Goal: Task Accomplishment & Management: Complete application form

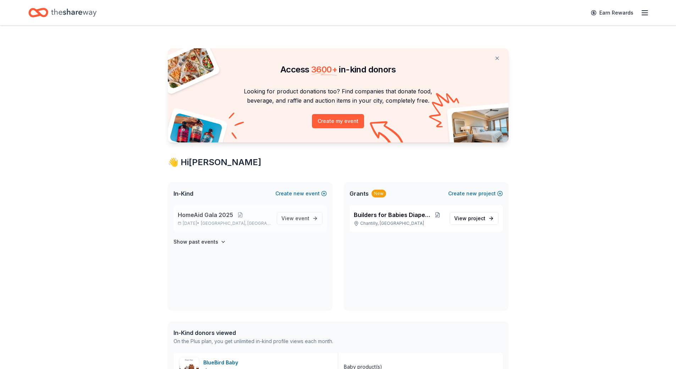
click at [213, 216] on span "HomeAid Gala 2025" at bounding box center [205, 214] width 55 height 9
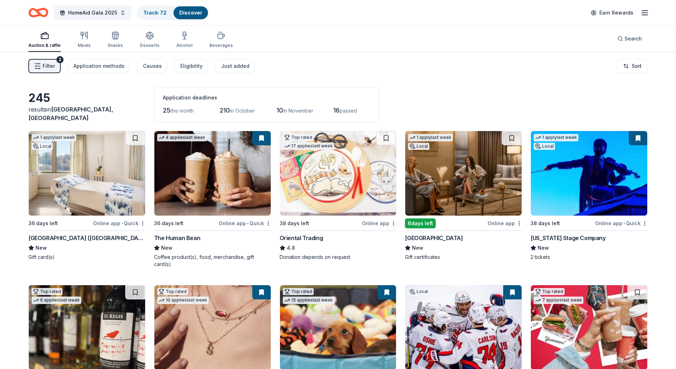
click at [52, 71] on button "Filter 2" at bounding box center [44, 66] width 32 height 14
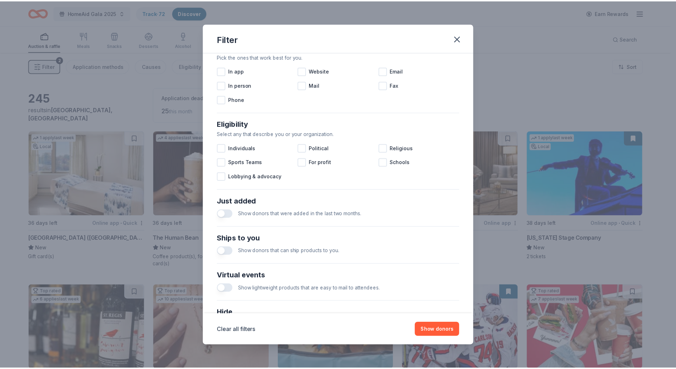
scroll to position [206, 0]
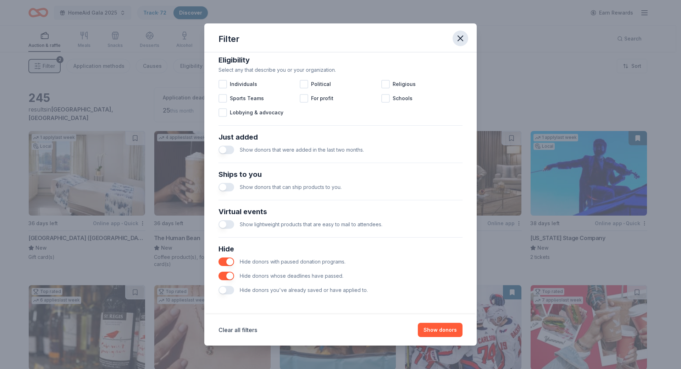
click at [460, 40] on icon "button" at bounding box center [461, 38] width 10 height 10
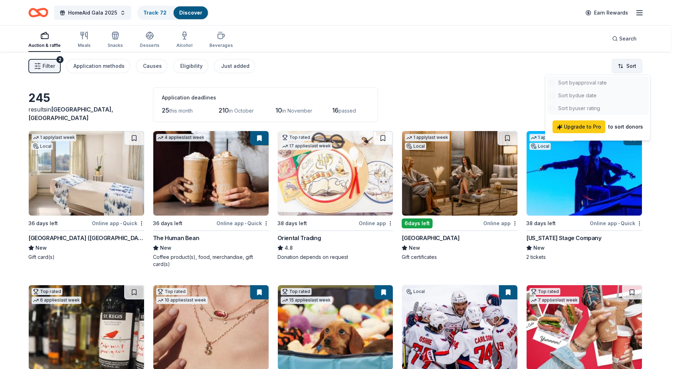
click at [631, 71] on html "HomeAid Gala 2025 Track · 72 Discover Earn Rewards Auction & raffle Meals Snack…" at bounding box center [338, 184] width 676 height 369
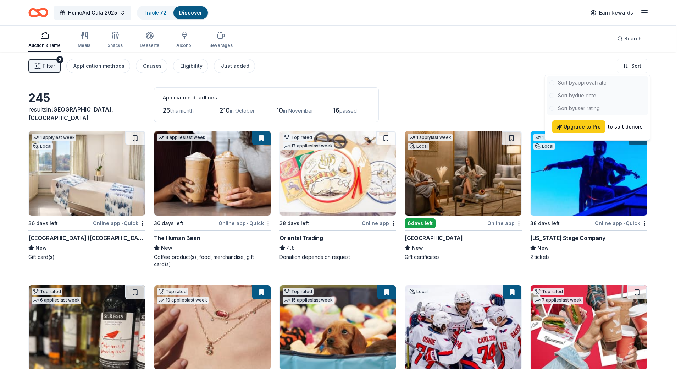
click at [597, 96] on div at bounding box center [598, 95] width 102 height 38
click at [504, 82] on html "HomeAid Gala 2025 Track · 72 Discover Earn Rewards Auction & raffle Meals Snack…" at bounding box center [340, 184] width 681 height 369
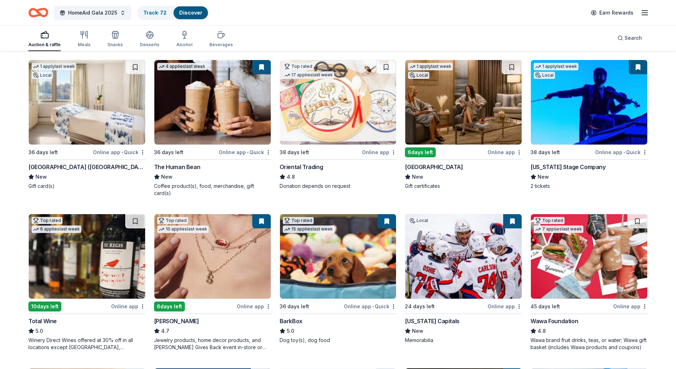
scroll to position [35, 0]
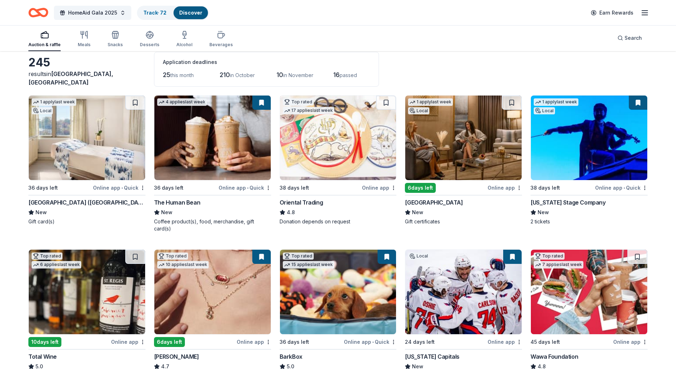
click at [433, 161] on img at bounding box center [463, 137] width 116 height 84
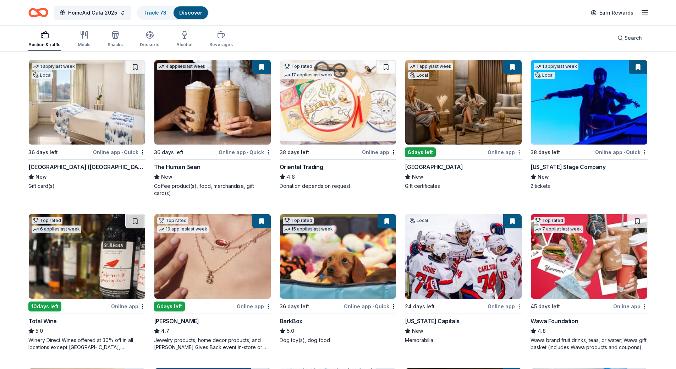
scroll to position [0, 0]
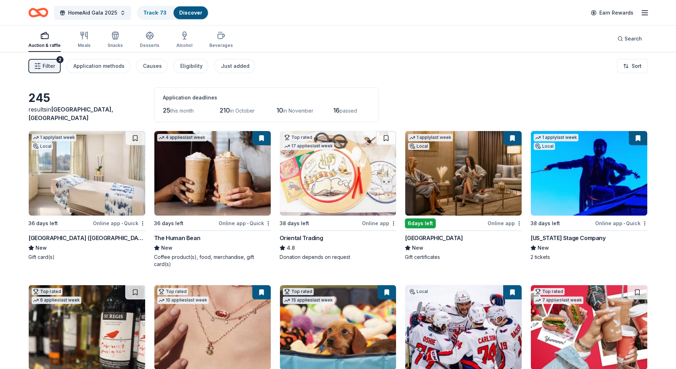
click at [78, 169] on img at bounding box center [87, 173] width 116 height 84
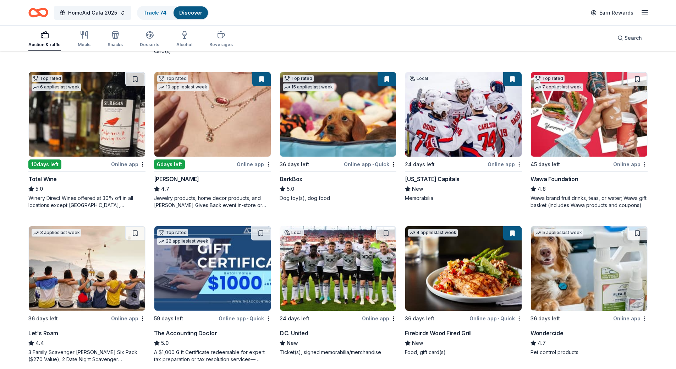
scroll to position [248, 0]
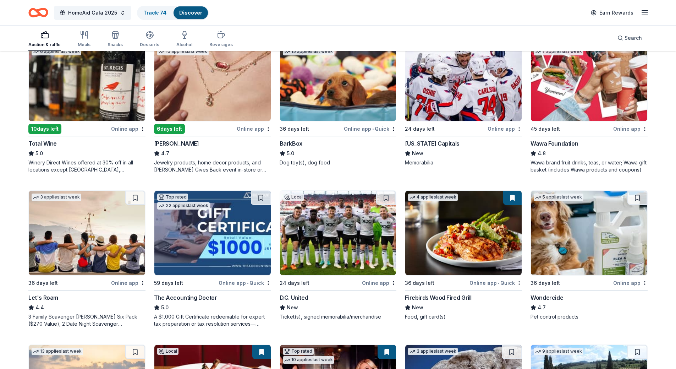
click at [214, 233] on img at bounding box center [212, 233] width 116 height 84
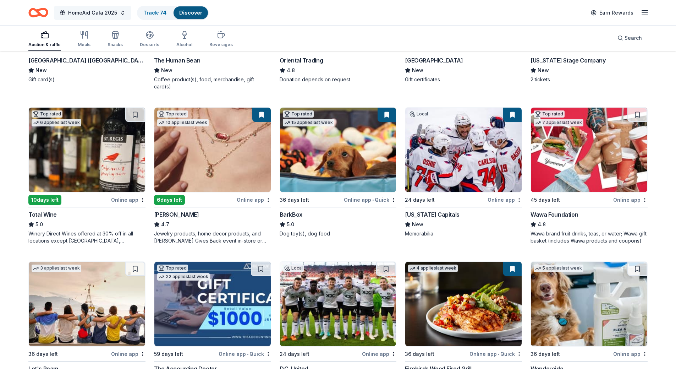
click at [106, 14] on span "HomeAid Gala 2025" at bounding box center [92, 13] width 49 height 9
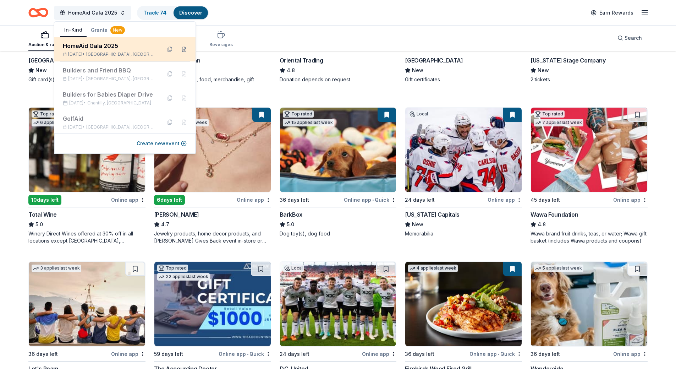
click at [95, 48] on div "HomeAid Gala 2025" at bounding box center [109, 46] width 93 height 9
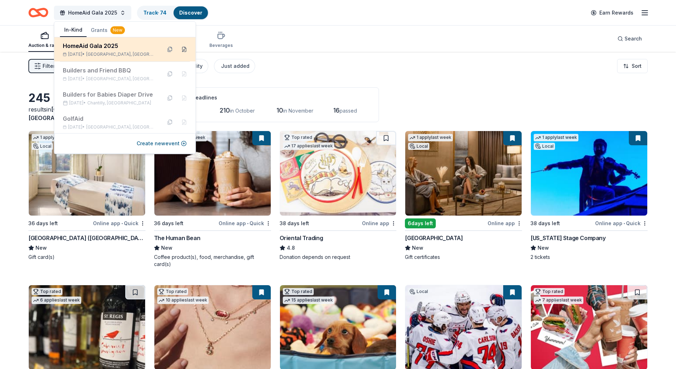
click at [179, 49] on button at bounding box center [184, 49] width 11 height 11
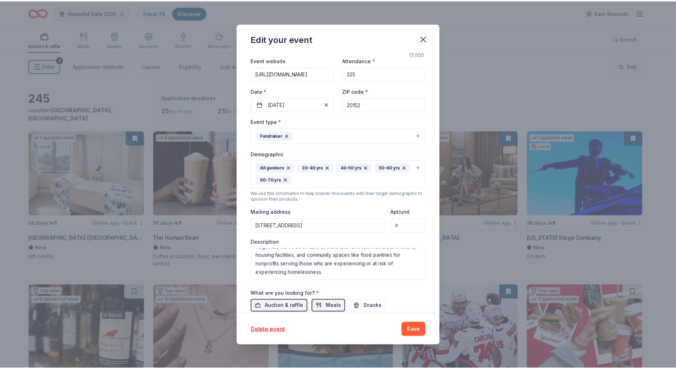
scroll to position [135, 0]
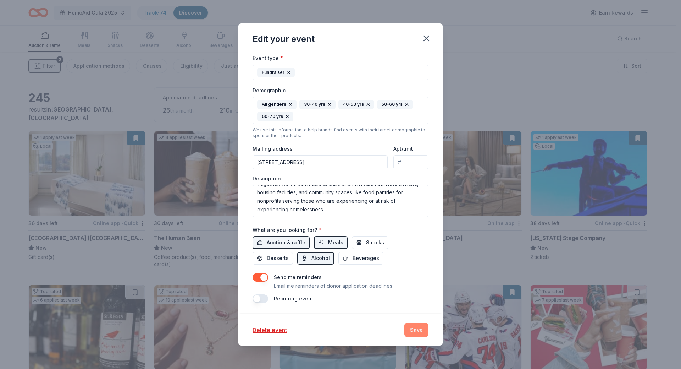
click at [414, 327] on button "Save" at bounding box center [417, 330] width 24 height 14
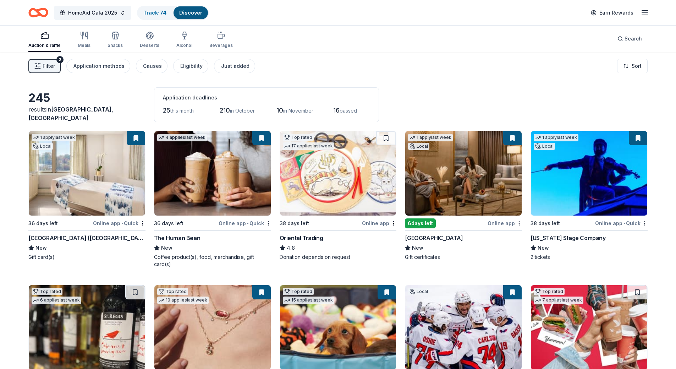
click at [643, 11] on icon "button" at bounding box center [645, 13] width 9 height 9
click at [309, 70] on div "Filter 2 Application methods Causes Eligibility Just added Sort" at bounding box center [338, 66] width 676 height 28
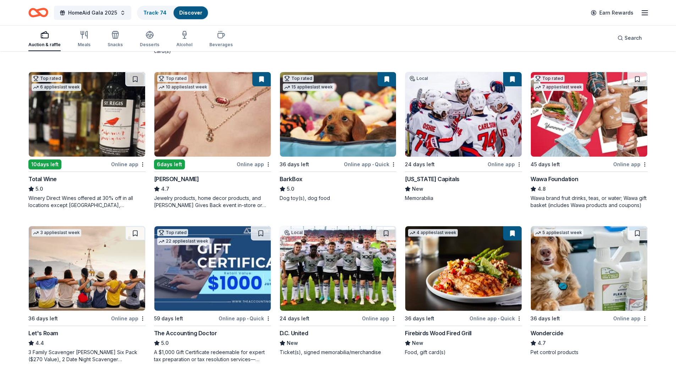
scroll to position [248, 0]
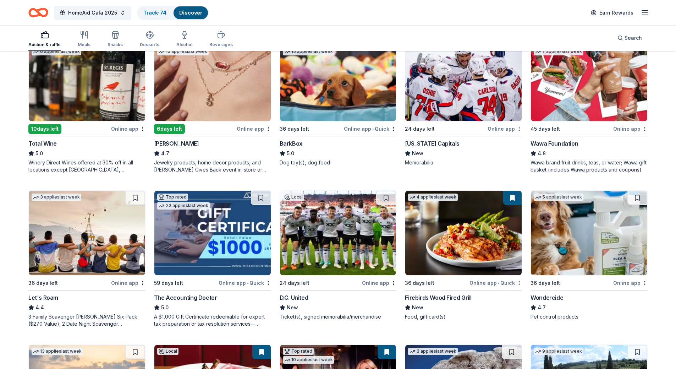
click at [191, 221] on img at bounding box center [212, 233] width 116 height 84
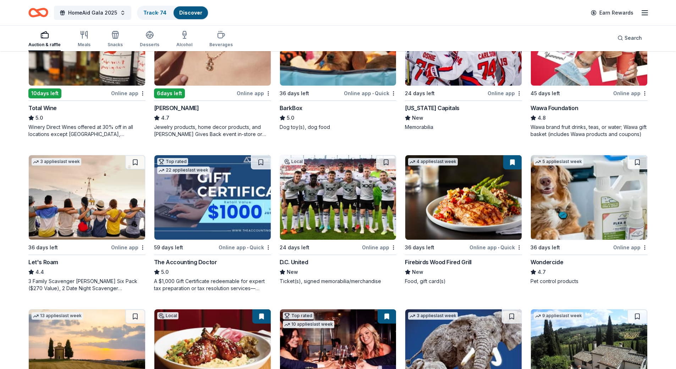
scroll to position [355, 0]
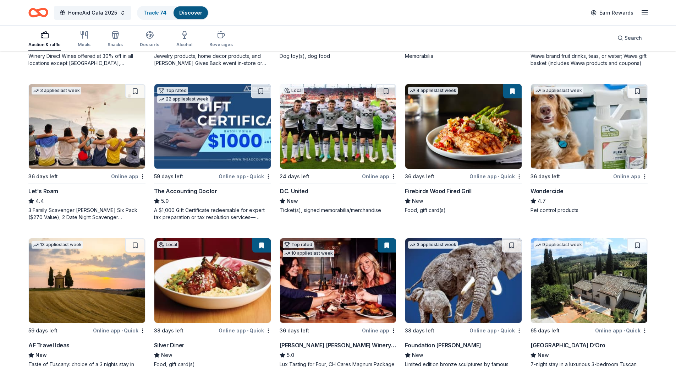
click at [341, 140] on img at bounding box center [338, 126] width 116 height 84
click at [200, 126] on img at bounding box center [212, 126] width 116 height 84
click at [260, 85] on button at bounding box center [261, 91] width 18 height 14
click at [215, 105] on img at bounding box center [212, 126] width 116 height 84
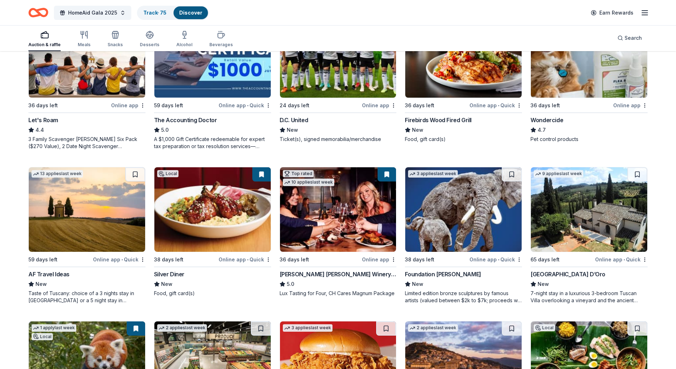
click at [442, 216] on img at bounding box center [463, 209] width 116 height 84
click at [67, 216] on img at bounding box center [87, 209] width 116 height 84
click at [570, 203] on img at bounding box center [589, 209] width 116 height 84
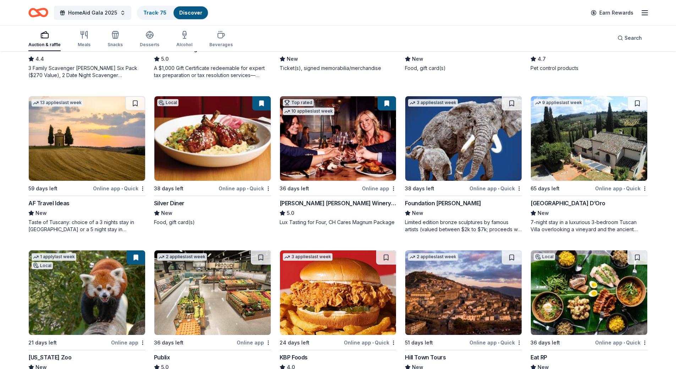
scroll to position [568, 0]
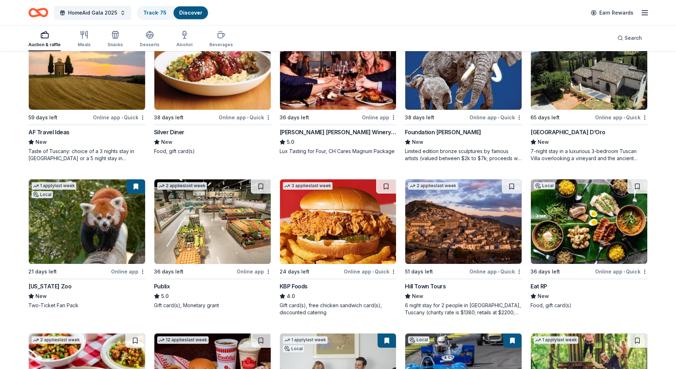
click at [580, 218] on img at bounding box center [589, 221] width 116 height 84
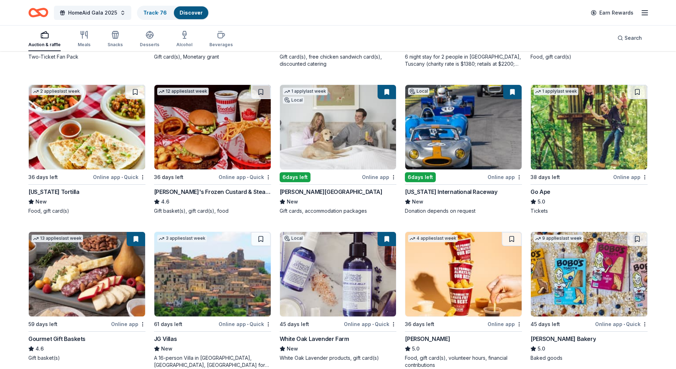
scroll to position [887, 0]
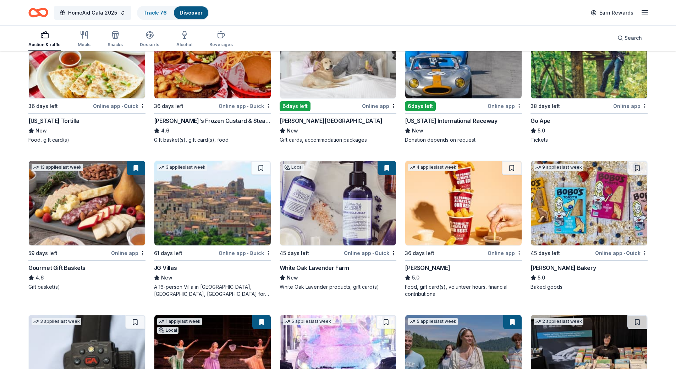
click at [571, 199] on img at bounding box center [589, 203] width 116 height 84
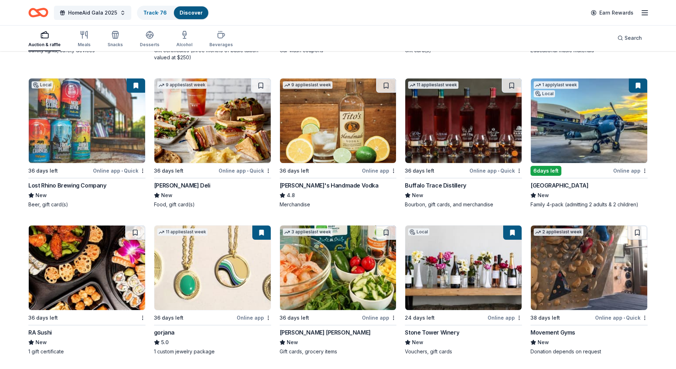
scroll to position [1349, 0]
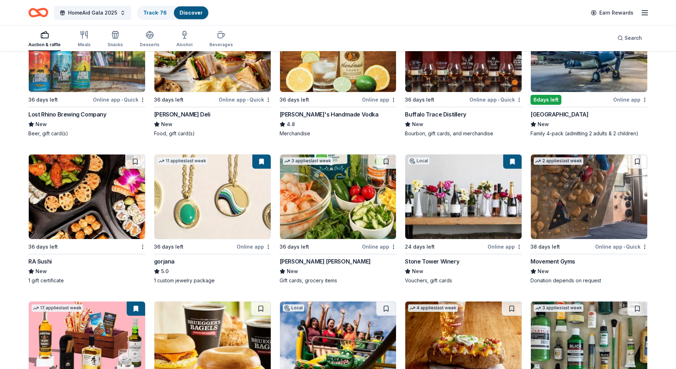
click at [81, 194] on img at bounding box center [87, 196] width 116 height 84
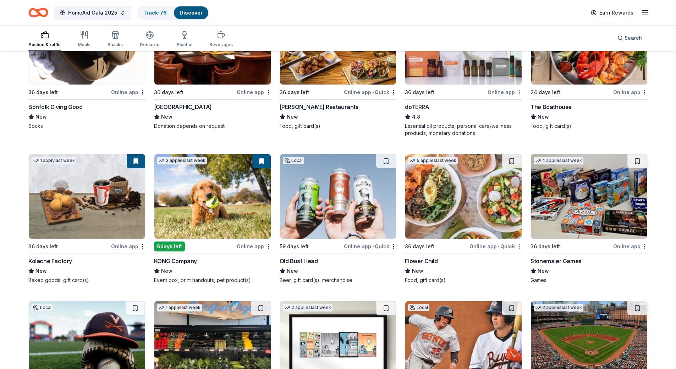
scroll to position [1986, 0]
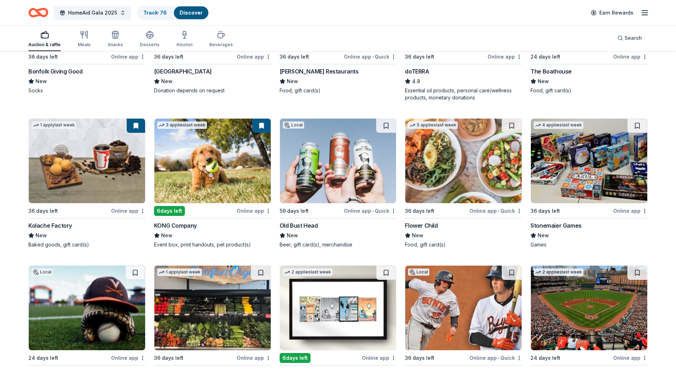
click at [578, 169] on img at bounding box center [589, 161] width 116 height 84
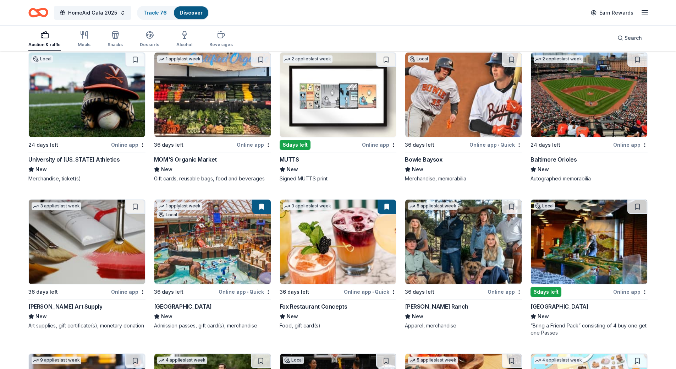
scroll to position [2128, 0]
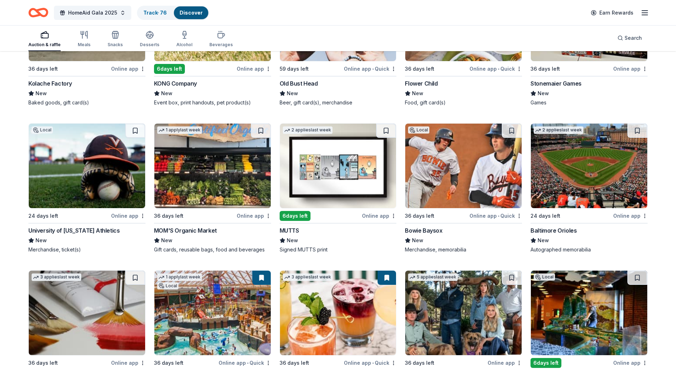
click at [226, 147] on img at bounding box center [212, 166] width 116 height 84
click at [350, 164] on img at bounding box center [338, 166] width 116 height 84
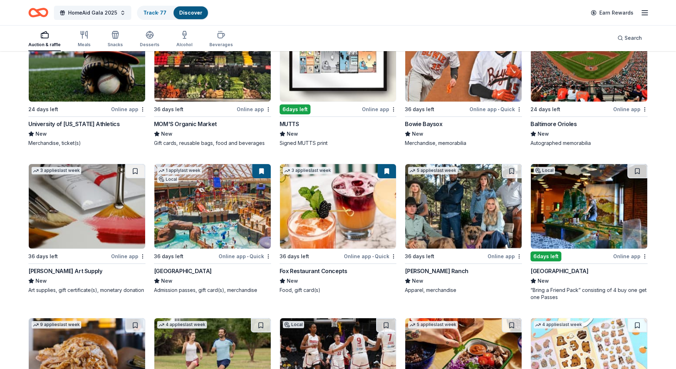
click at [569, 192] on img at bounding box center [589, 206] width 116 height 84
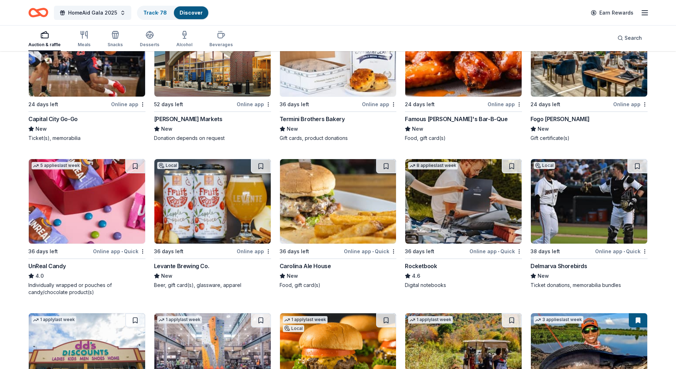
scroll to position [2759, 0]
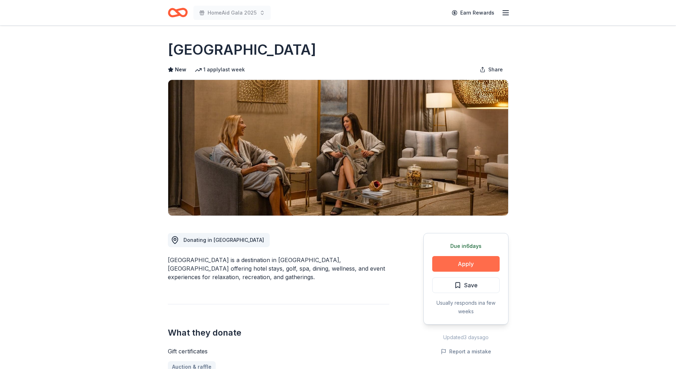
click at [453, 261] on button "Apply" at bounding box center [465, 264] width 67 height 16
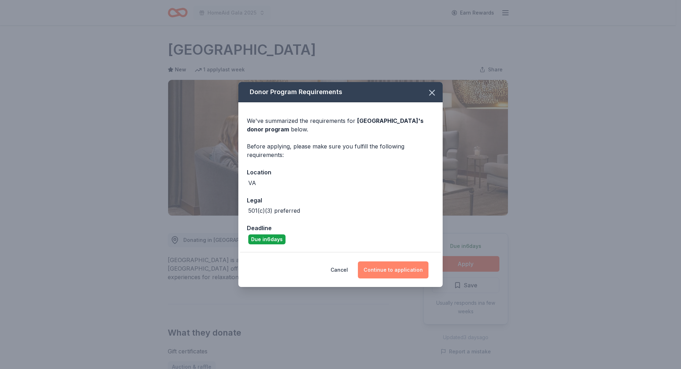
click at [383, 273] on button "Continue to application" at bounding box center [393, 269] width 71 height 17
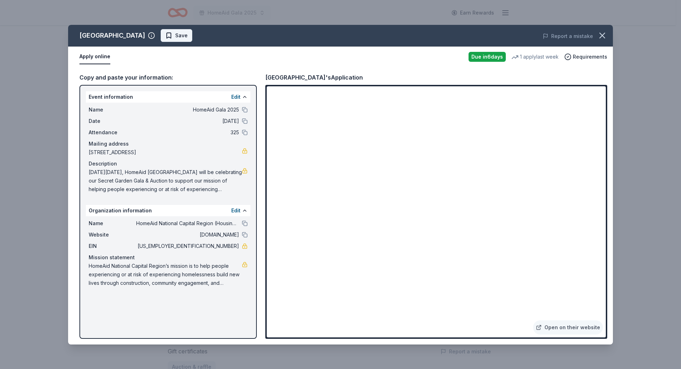
click at [180, 35] on button "Save" at bounding box center [177, 35] width 32 height 13
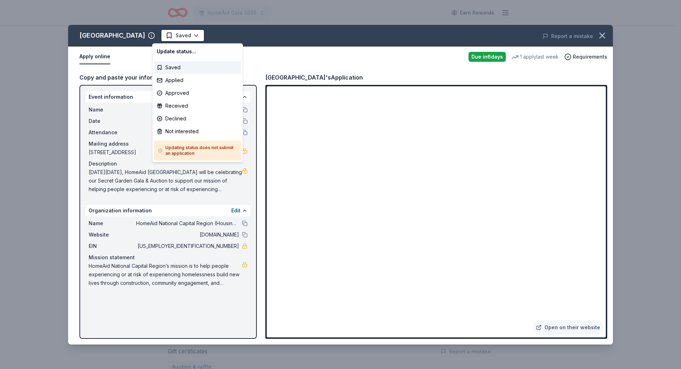
click at [180, 35] on html "HomeAid Gala 2025 Earn Rewards Due in 6 days Share Lansdowne Resort New 1 apply…" at bounding box center [340, 184] width 681 height 369
click at [170, 78] on div "Applied" at bounding box center [197, 80] width 87 height 13
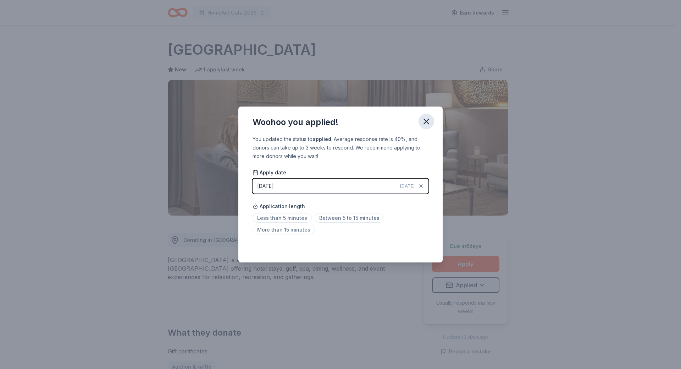
click at [428, 121] on icon "button" at bounding box center [427, 121] width 10 height 10
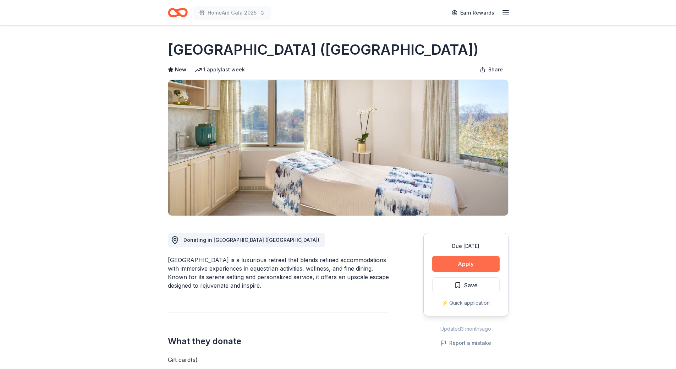
click at [466, 260] on button "Apply" at bounding box center [465, 264] width 67 height 16
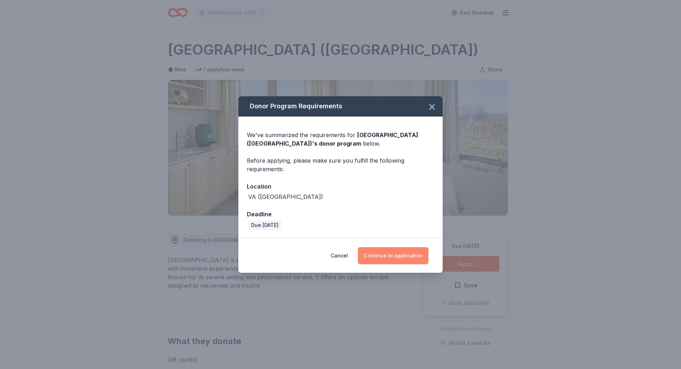
click at [400, 256] on button "Continue to application" at bounding box center [393, 255] width 71 height 17
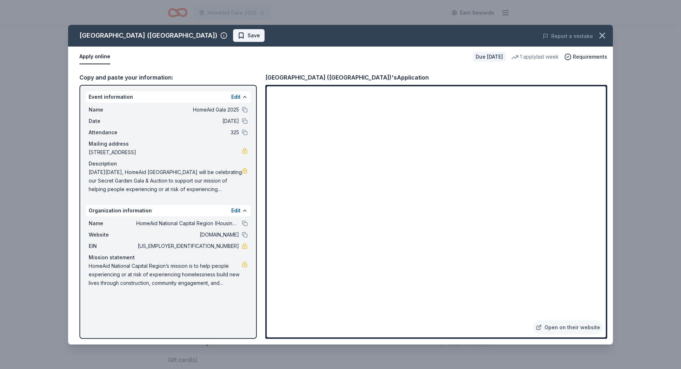
click at [233, 40] on button "Save" at bounding box center [249, 35] width 32 height 13
click at [209, 40] on html "HomeAid Gala 2025 Earn Rewards Due in 36 days Share Salamander Resort (Middlebu…" at bounding box center [340, 184] width 681 height 369
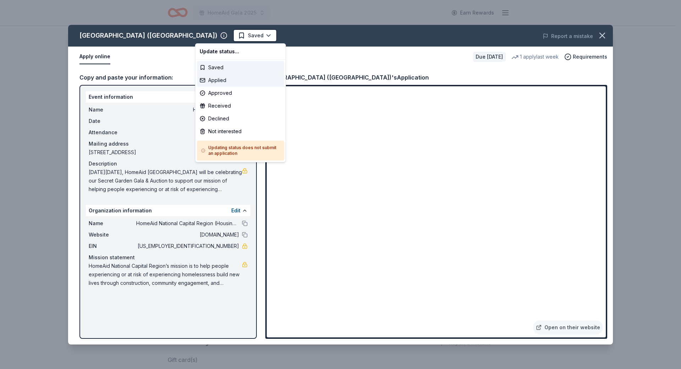
click at [214, 80] on div "Applied" at bounding box center [240, 80] width 87 height 13
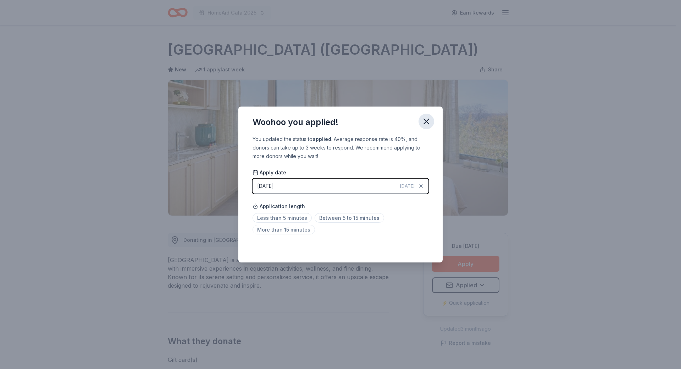
click at [424, 122] on icon "button" at bounding box center [427, 121] width 10 height 10
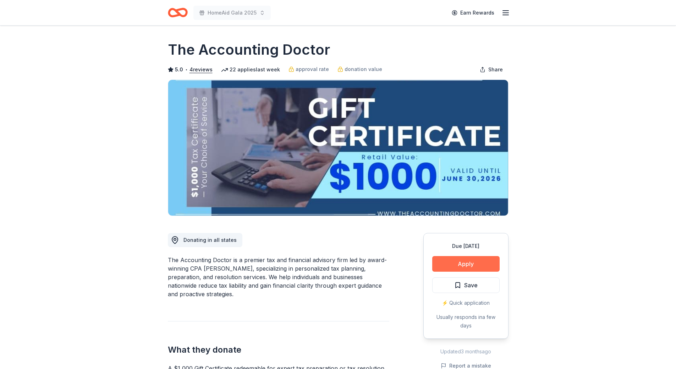
click at [462, 267] on button "Apply" at bounding box center [465, 264] width 67 height 16
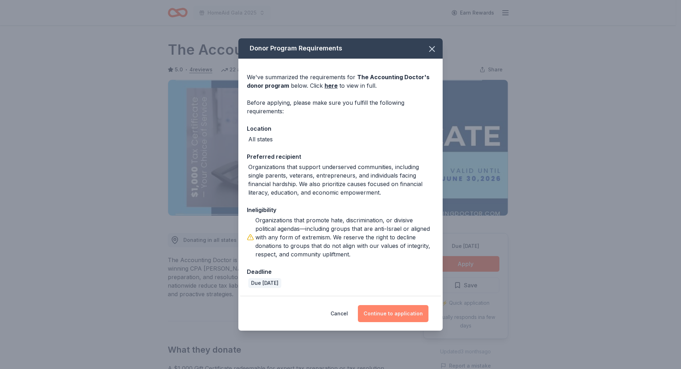
click at [391, 314] on button "Continue to application" at bounding box center [393, 313] width 71 height 17
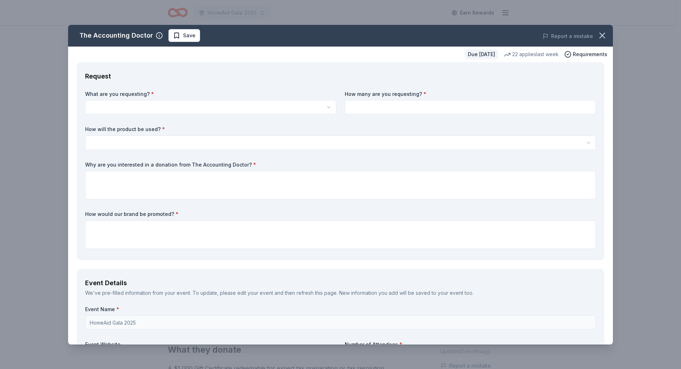
click at [175, 108] on html "HomeAid Gala 2025 Earn Rewards Due in 59 days Share The Accounting Doctor 5.0 •…" at bounding box center [340, 184] width 681 height 369
select select "A $1,000 Gift Certificate redeemable for expert tax preparation or tax resoluti…"
click at [389, 106] on input at bounding box center [470, 107] width 251 height 14
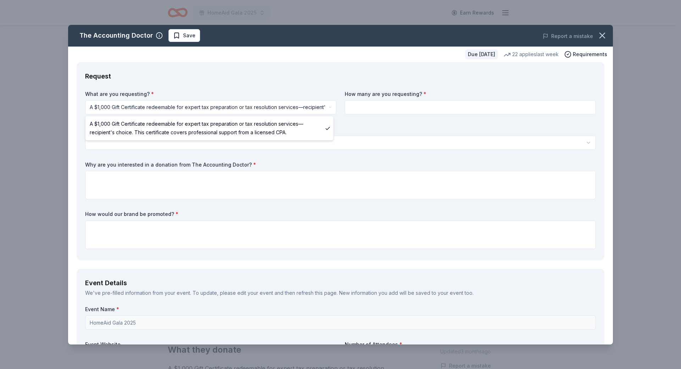
click at [329, 108] on html "HomeAid Gala 2025 Earn Rewards Due in 59 days Share The Accounting Doctor 5.0 •…" at bounding box center [340, 184] width 681 height 369
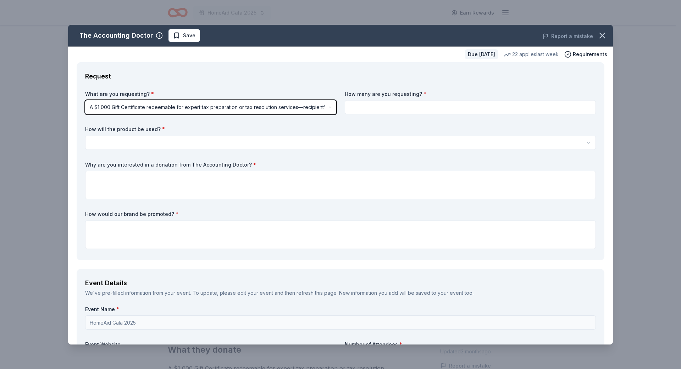
click at [365, 104] on html "HomeAid Gala 2025 Earn Rewards Due in 59 days Share The Accounting Doctor 5.0 •…" at bounding box center [340, 184] width 681 height 369
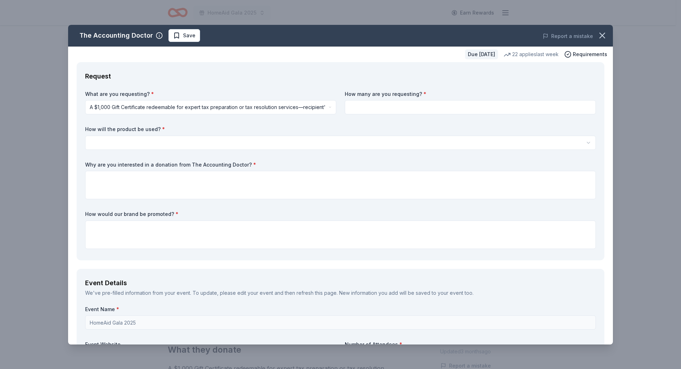
click at [357, 112] on input at bounding box center [470, 107] width 251 height 14
type input "1"
click at [184, 143] on html "HomeAid Gala 2025 Earn Rewards Due in 59 days Share The Accounting Doctor 5.0 •…" at bounding box center [340, 184] width 681 height 369
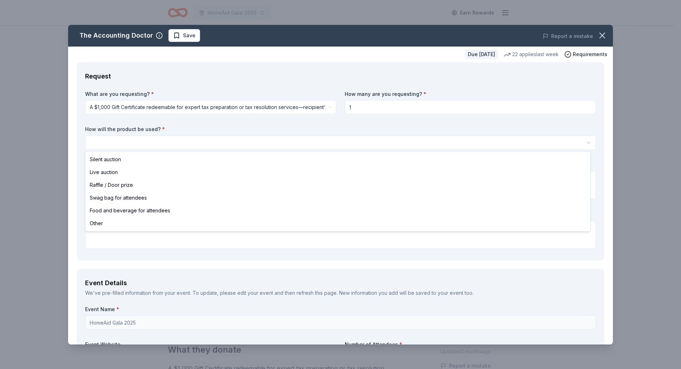
select select "silentAuction"
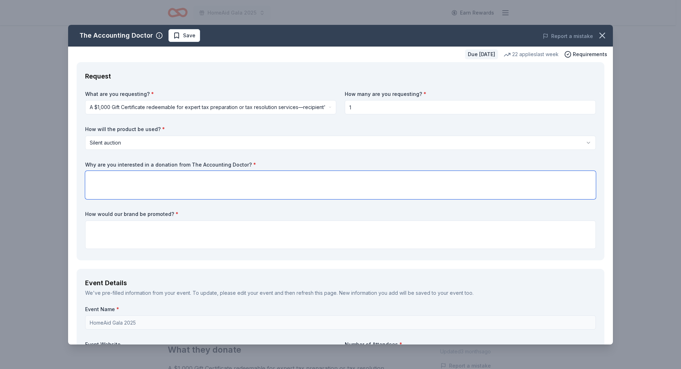
click at [141, 177] on textarea at bounding box center [340, 185] width 511 height 28
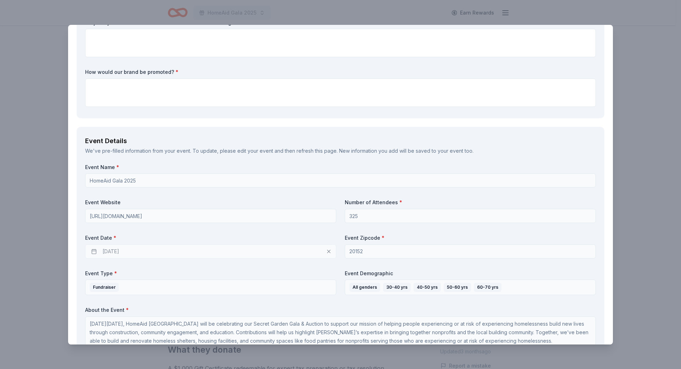
scroll to position [35, 0]
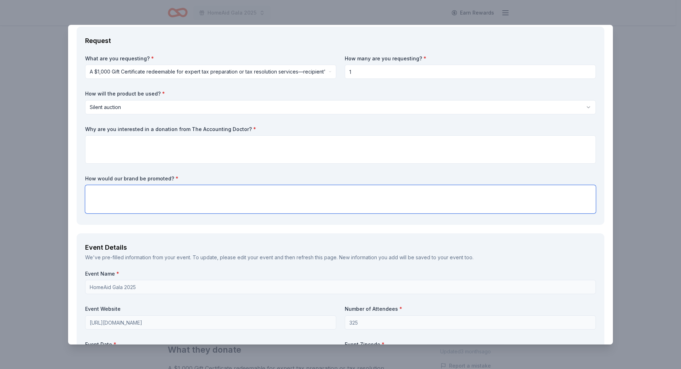
click at [143, 193] on textarea at bounding box center [340, 199] width 511 height 28
paste textarea "Recognition of your donation will include your company’s name on the HomeAid we…"
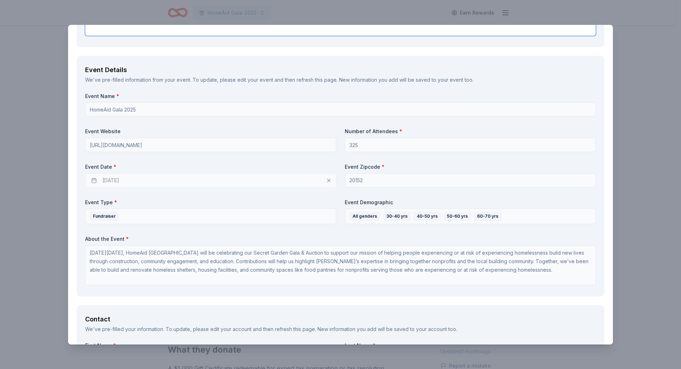
scroll to position [1, 0]
type textarea "Recognition of your donation will include your company’s name on the HomeAid we…"
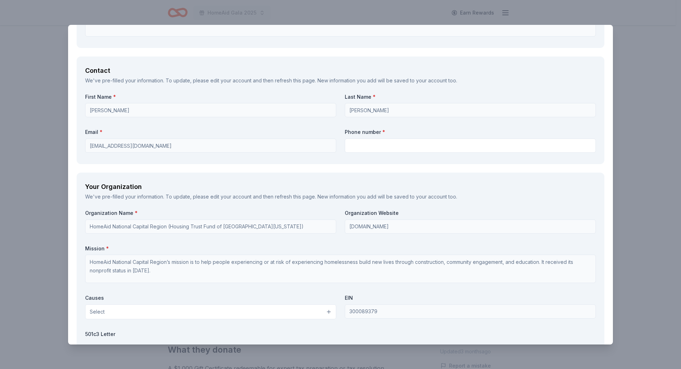
scroll to position [532, 0]
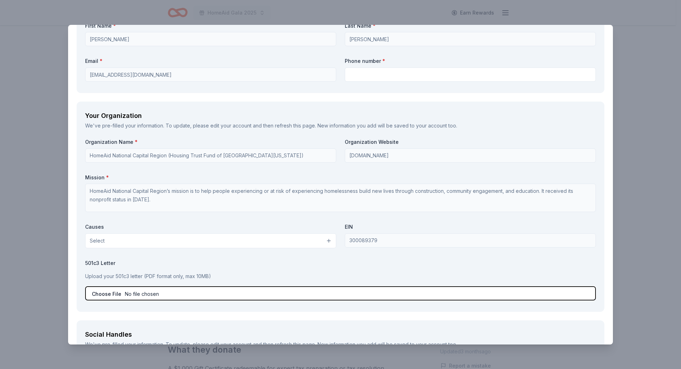
click at [153, 294] on input "file" at bounding box center [340, 293] width 511 height 14
type input "C:\fakepath\HomeAid IRS 501(c) 3 letter.pdf"
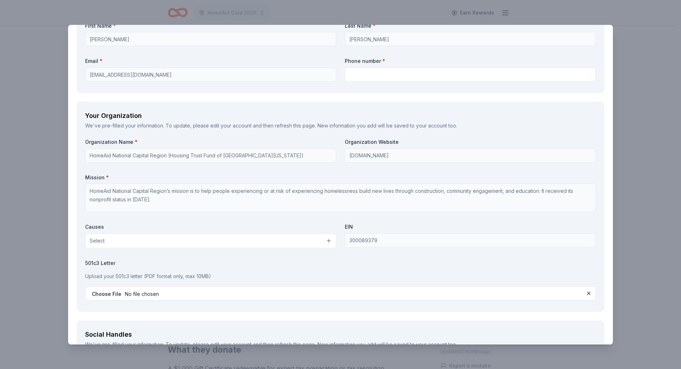
click at [158, 242] on button "Select" at bounding box center [210, 240] width 251 height 15
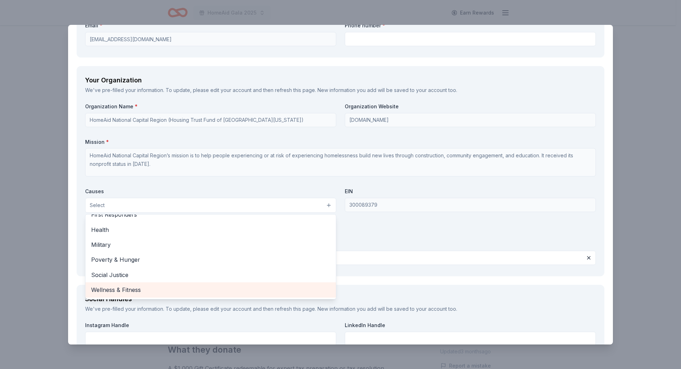
scroll to position [603, 0]
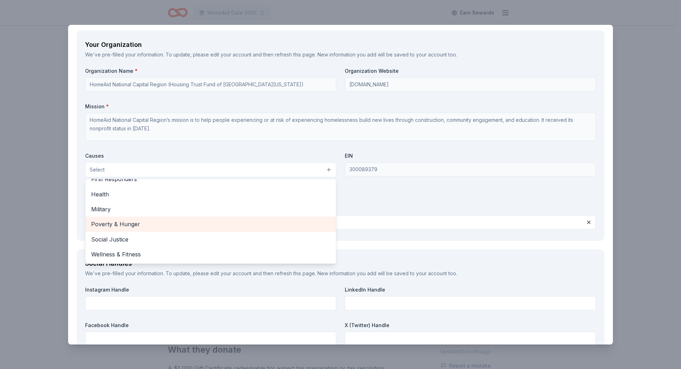
click at [182, 218] on div "Poverty & Hunger" at bounding box center [211, 223] width 251 height 15
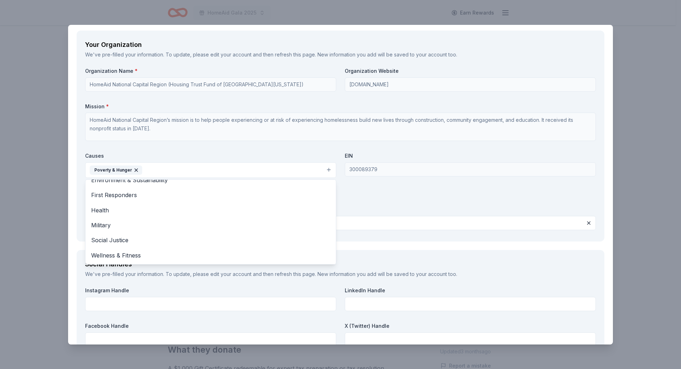
click at [251, 147] on div "Organization Name * HomeAid National Capital Region (Housing Trust Fund of Nort…" at bounding box center [340, 149] width 511 height 165
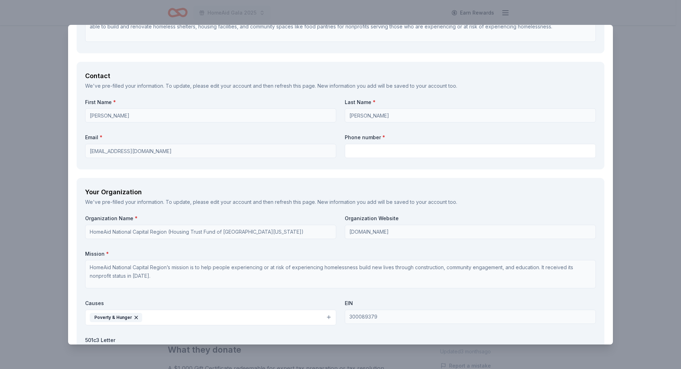
scroll to position [421, 0]
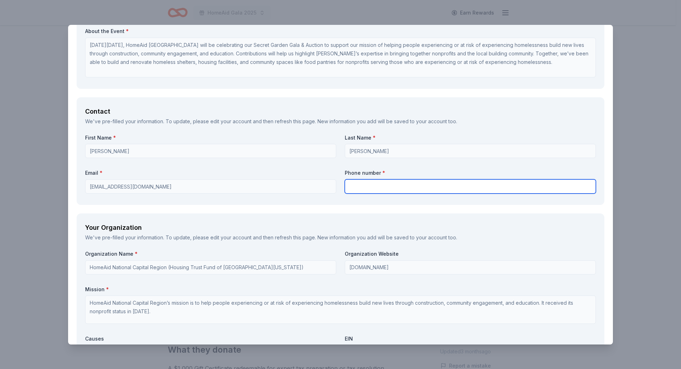
click at [361, 186] on input "text" at bounding box center [470, 186] width 251 height 14
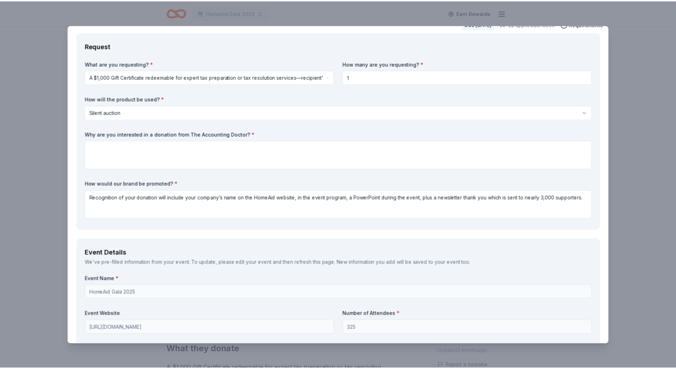
scroll to position [0, 0]
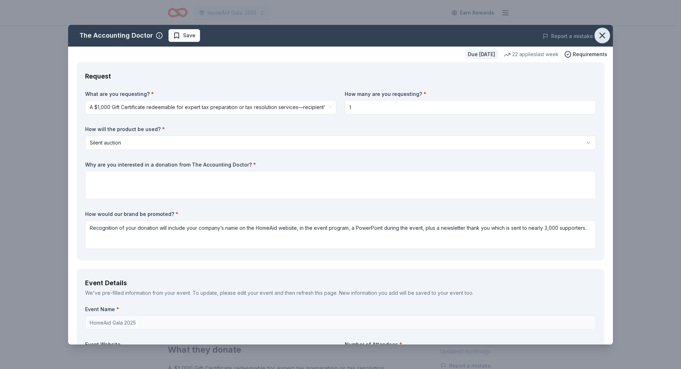
click at [598, 35] on icon "button" at bounding box center [603, 36] width 10 height 10
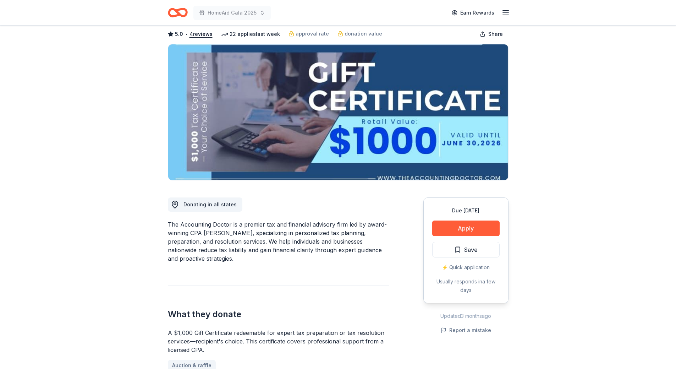
scroll to position [71, 0]
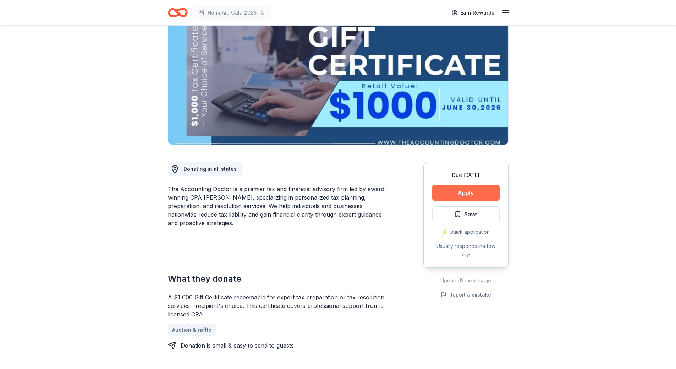
click at [446, 190] on button "Apply" at bounding box center [465, 193] width 67 height 16
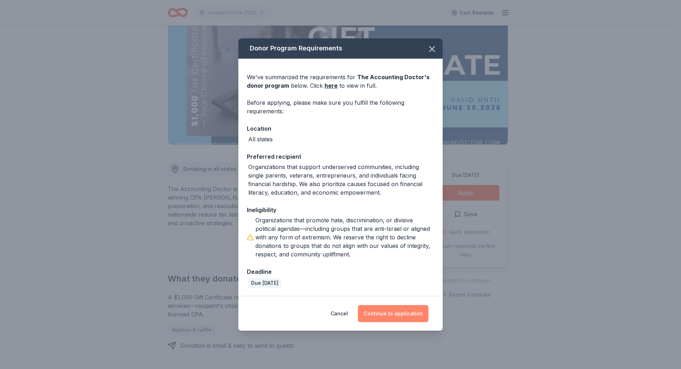
click at [385, 312] on button "Continue to application" at bounding box center [393, 313] width 71 height 17
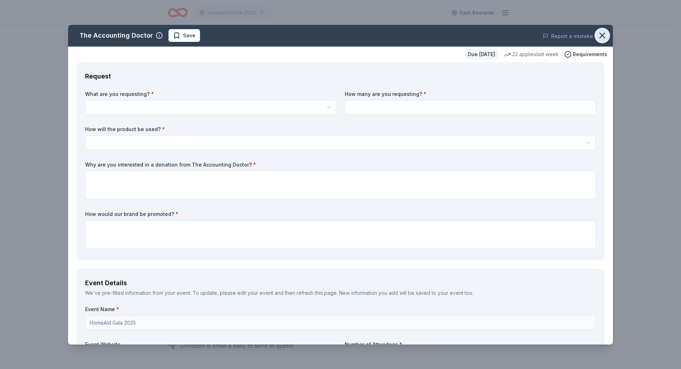
click at [598, 35] on icon "button" at bounding box center [603, 36] width 10 height 10
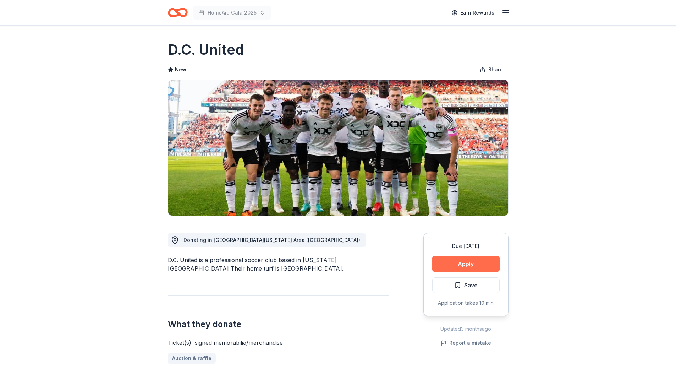
click at [472, 263] on button "Apply" at bounding box center [465, 264] width 67 height 16
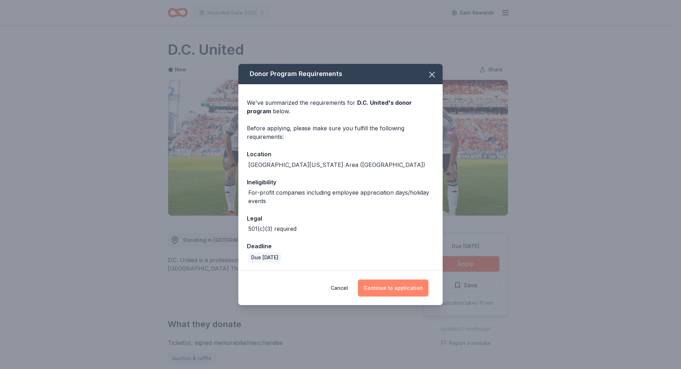
click at [416, 289] on button "Continue to application" at bounding box center [393, 287] width 71 height 17
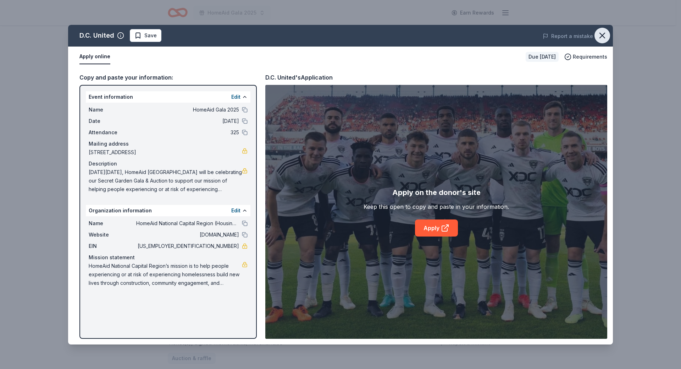
click at [600, 38] on icon "button" at bounding box center [603, 36] width 10 height 10
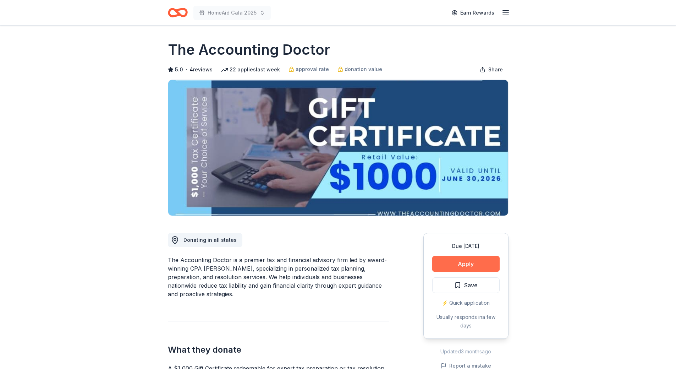
click at [481, 263] on button "Apply" at bounding box center [465, 264] width 67 height 16
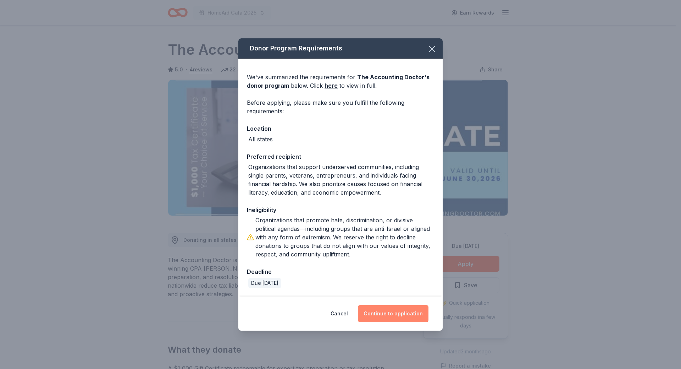
click at [391, 310] on button "Continue to application" at bounding box center [393, 313] width 71 height 17
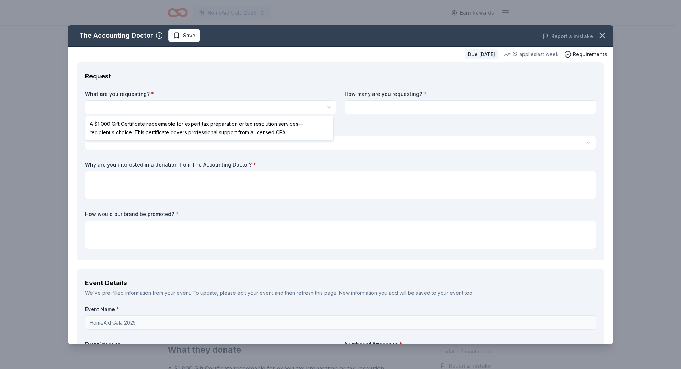
click at [183, 102] on html "HomeAid Gala 2025 Earn Rewards Due in 59 days Share The Accounting Doctor 5.0 •…" at bounding box center [340, 184] width 681 height 369
select select "A $1,000 Gift Certificate redeemable for expert tax preparation or tax resoluti…"
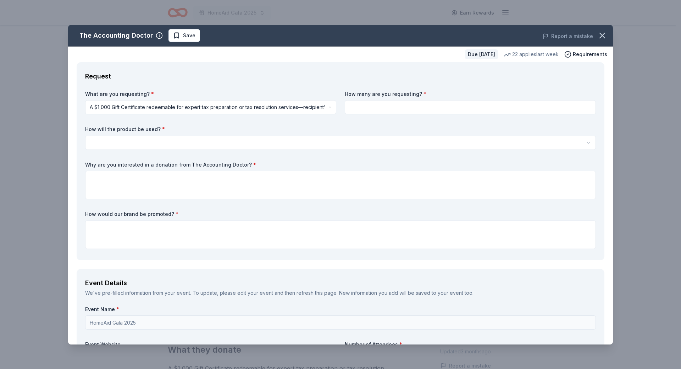
click at [358, 111] on input at bounding box center [470, 107] width 251 height 14
type input "1"
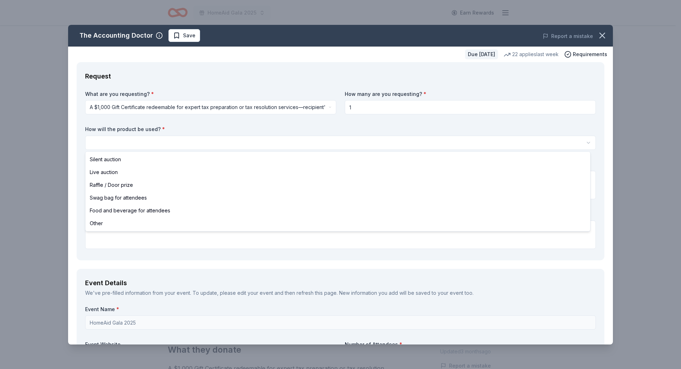
click at [222, 144] on html "HomeAid Gala 2025 Earn Rewards Due in 59 days Share The Accounting Doctor 5.0 •…" at bounding box center [340, 184] width 681 height 369
select select "silentAuction"
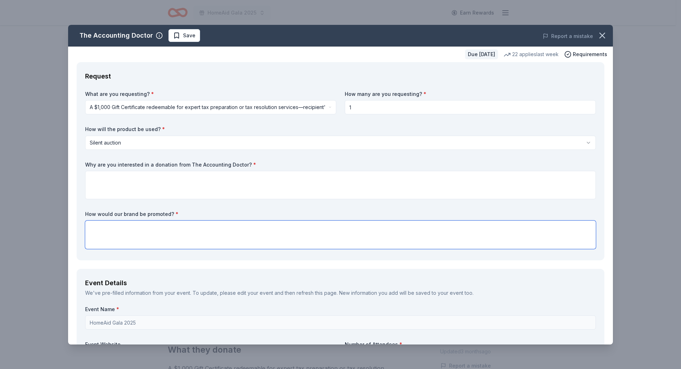
click at [123, 231] on textarea at bounding box center [340, 234] width 511 height 28
paste textarea "Recognition of your donation will include your company’s name on the HomeAid we…"
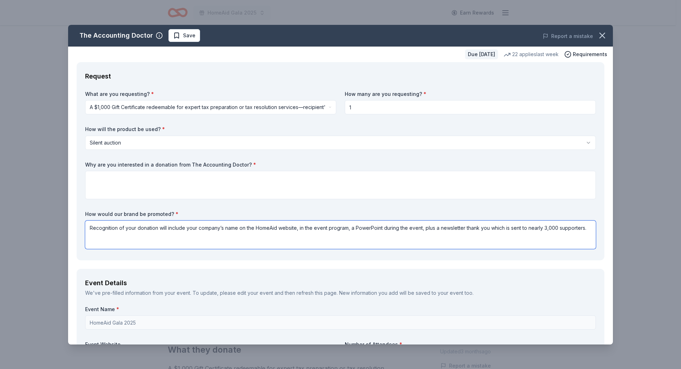
type textarea "Recognition of your donation will include your company’s name on the HomeAid we…"
click at [113, 180] on textarea at bounding box center [340, 185] width 511 height 28
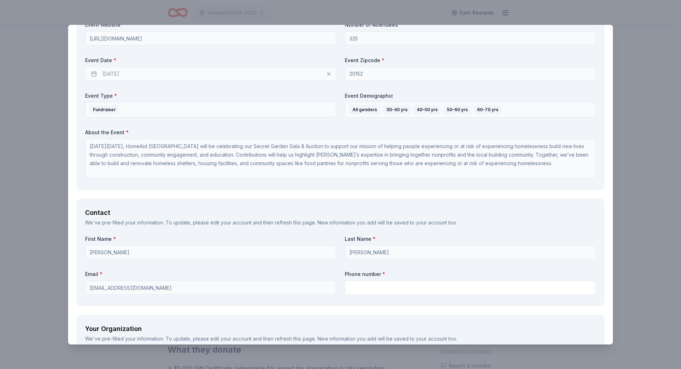
scroll to position [390, 0]
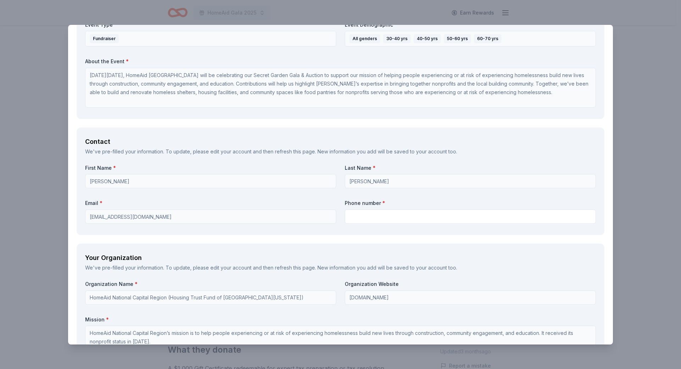
type textarea "Procee"
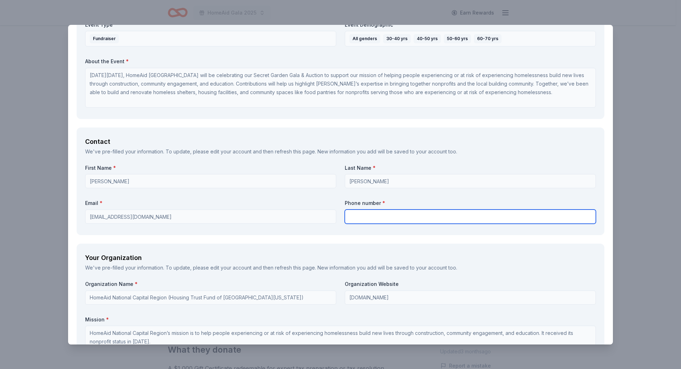
click at [353, 218] on input "text" at bounding box center [470, 216] width 251 height 14
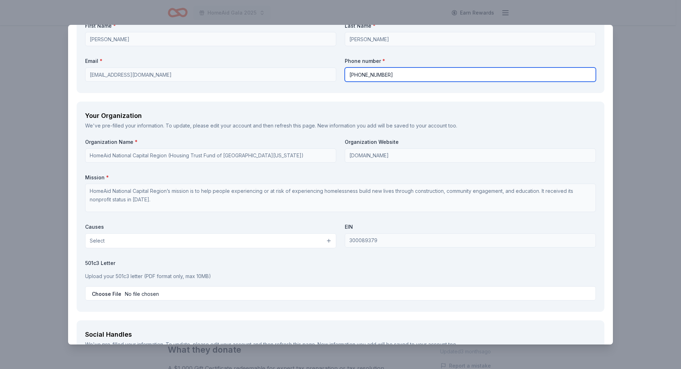
scroll to position [603, 0]
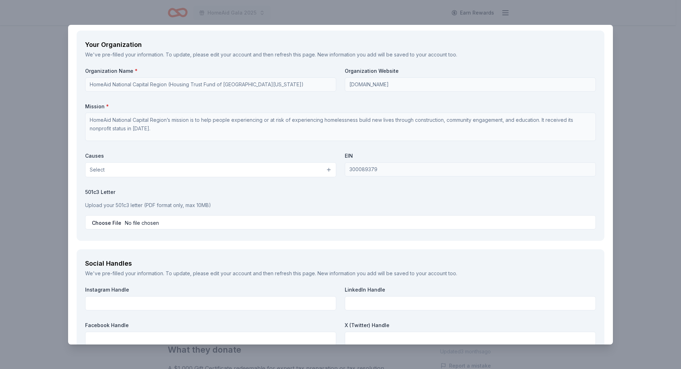
type input "703-398-6292"
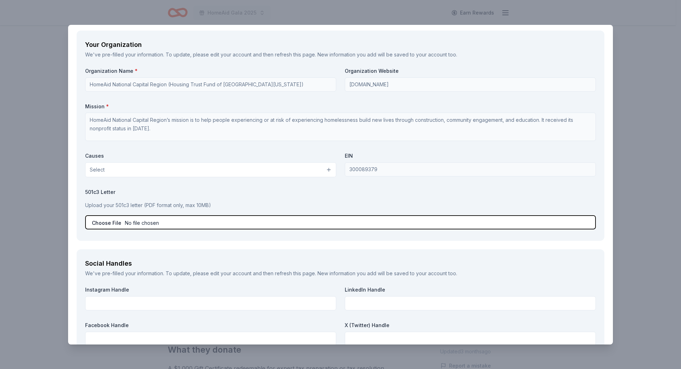
click at [111, 223] on input "file" at bounding box center [340, 222] width 511 height 14
type input "C:\fakepath\HomeAid IRS 501(c) 3 letter.pdf"
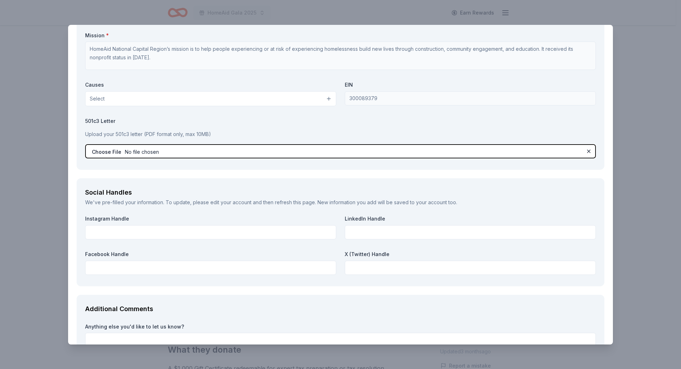
scroll to position [739, 0]
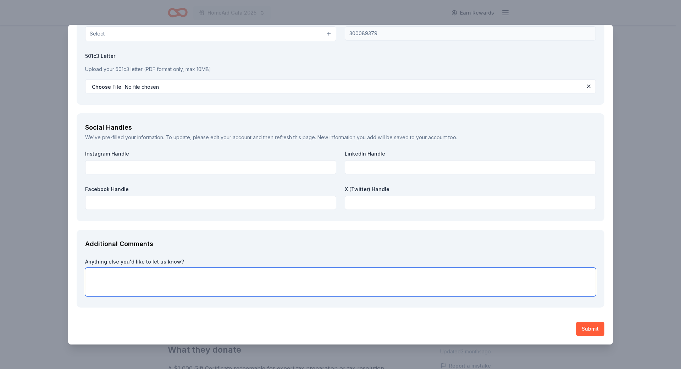
click at [105, 278] on textarea at bounding box center [340, 282] width 511 height 28
paste textarea "Many of the nonprofit spaces where experiencing homelessness gather for program…"
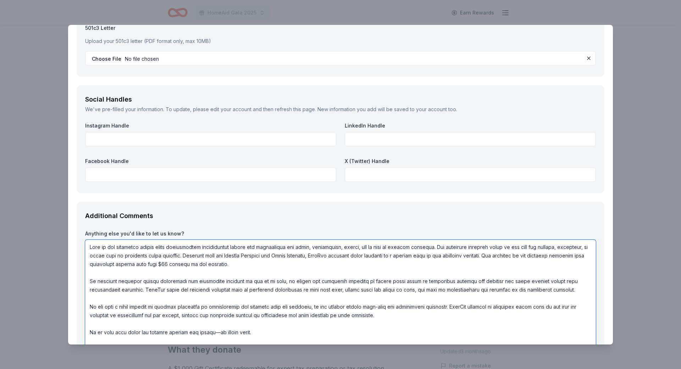
scroll to position [661, 0]
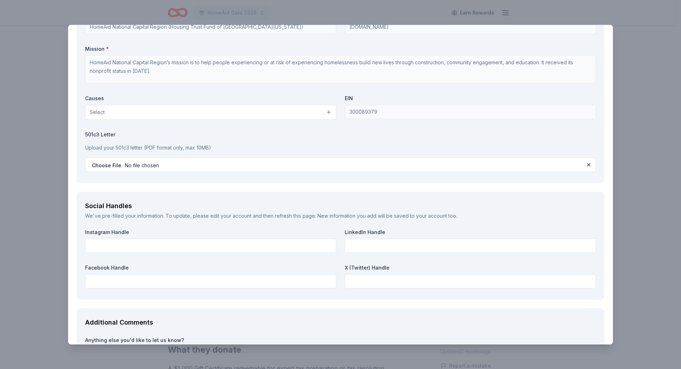
type textarea "Many of the nonprofit spaces where experiencing homelessness gather for program…"
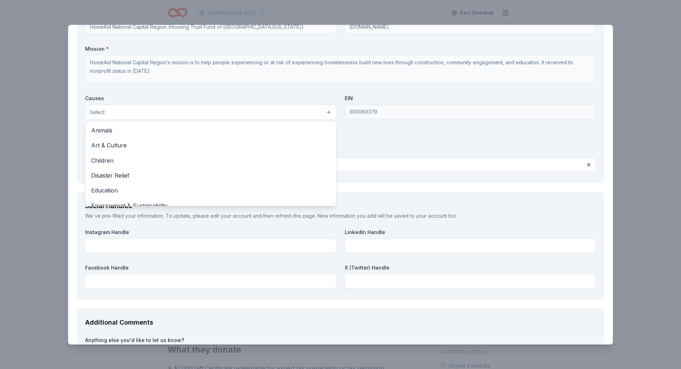
click at [133, 109] on button "Select" at bounding box center [210, 112] width 251 height 15
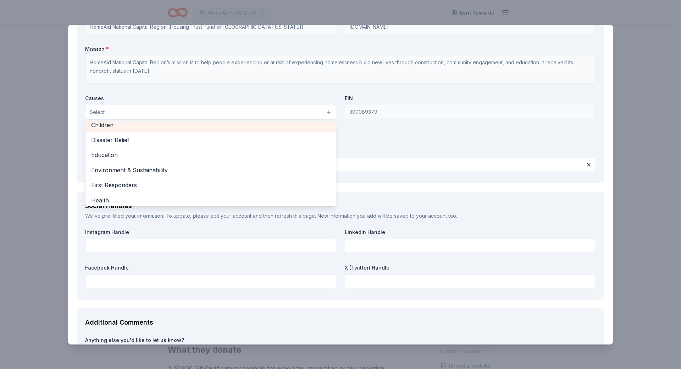
scroll to position [71, 0]
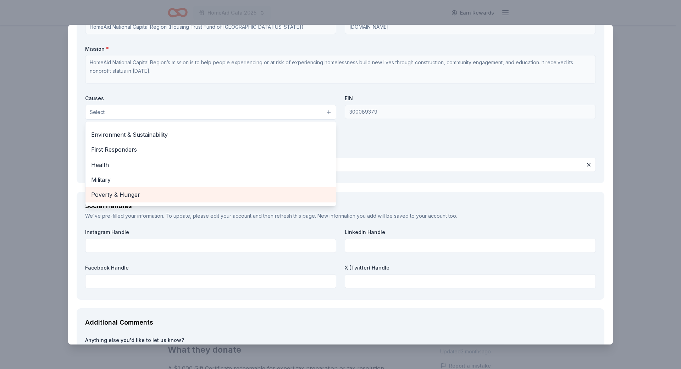
click at [124, 193] on span "Poverty & Hunger" at bounding box center [210, 194] width 239 height 9
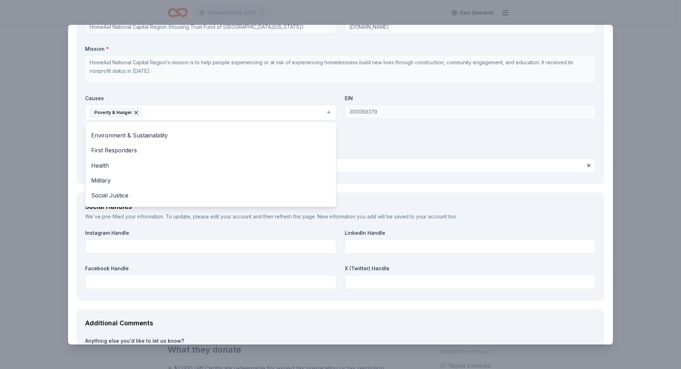
click at [392, 143] on div "Organization Name * HomeAid National Capital Region (Housing Trust Fund of Nort…" at bounding box center [340, 92] width 511 height 165
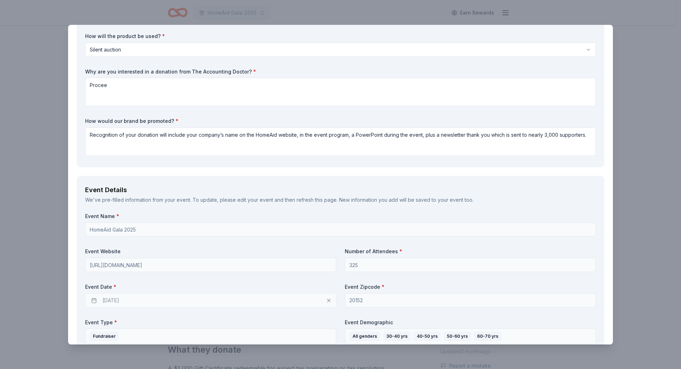
scroll to position [22, 0]
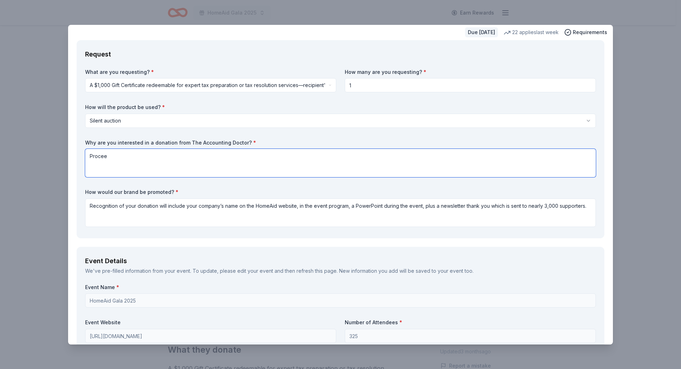
click at [132, 154] on textarea "Procee" at bounding box center [340, 163] width 511 height 28
drag, startPoint x: 139, startPoint y: 157, endPoint x: 75, endPoint y: 153, distance: 64.3
paste textarea "Contributions of goods, services, gift certificates, or sponsorship support wil…"
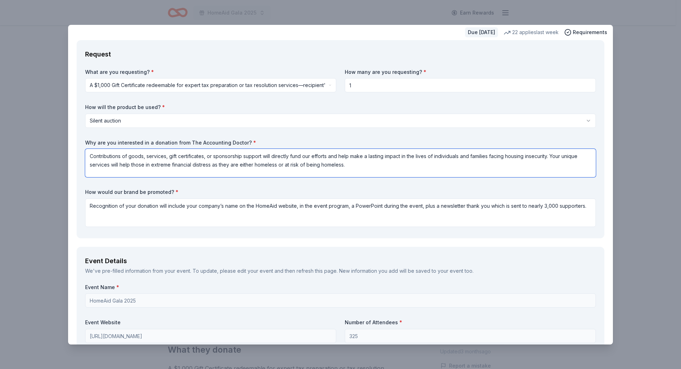
scroll to position [0, 0]
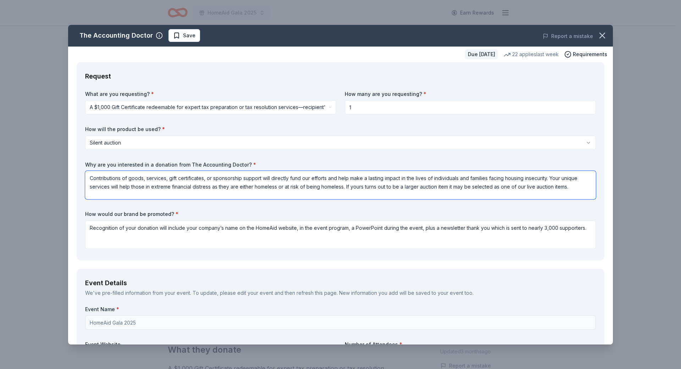
drag, startPoint x: 570, startPoint y: 186, endPoint x: 347, endPoint y: 187, distance: 223.2
click at [347, 187] on textarea "Contributions of goods, services, gift certificates, or sponsorship support wil…" at bounding box center [340, 185] width 511 height 28
type textarea "Contributions of goods, services, gift certificates, or sponsorship support wil…"
click at [588, 229] on textarea "Recognition of your donation will include your company’s name on the HomeAid we…" at bounding box center [340, 234] width 511 height 28
paste textarea "If yours turns out to be a larger auction item it may be selected as one of our…"
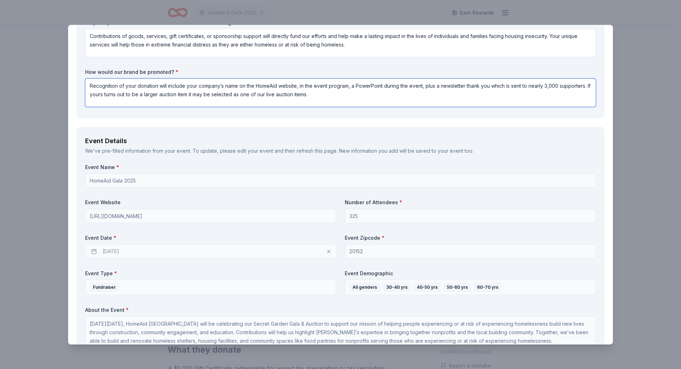
scroll to position [177, 0]
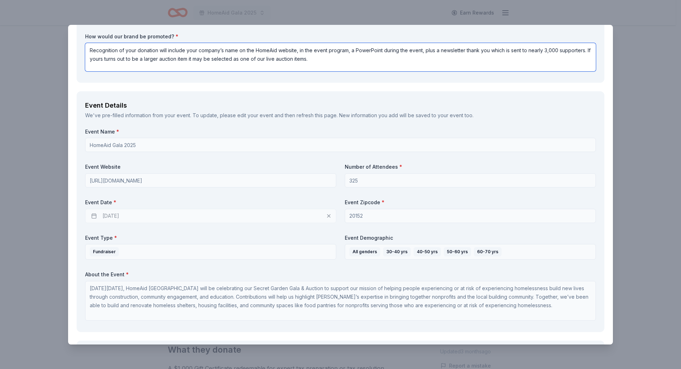
type textarea "Recognition of your donation will include your company’s name on the HomeAid we…"
click at [126, 215] on div "11/14/2025" at bounding box center [210, 216] width 251 height 14
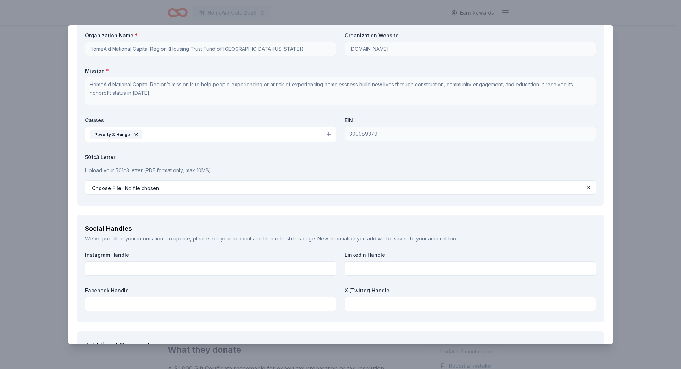
scroll to position [674, 0]
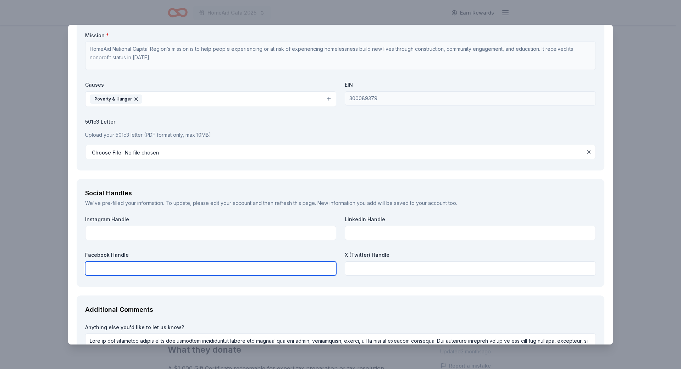
click at [233, 269] on input "text" at bounding box center [210, 268] width 251 height 14
type input "HomeAid National Capital Region"
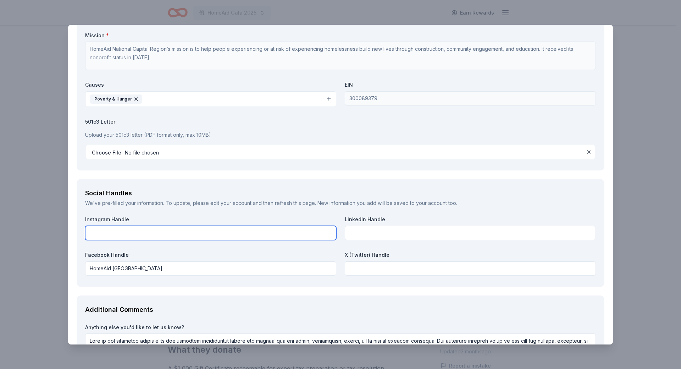
click at [218, 235] on input "text" at bounding box center [210, 233] width 251 height 14
type input "homeaidncr"
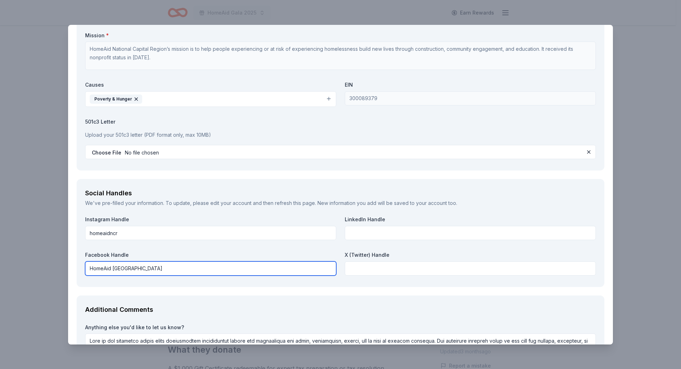
drag, startPoint x: 178, startPoint y: 267, endPoint x: 74, endPoint y: 266, distance: 104.0
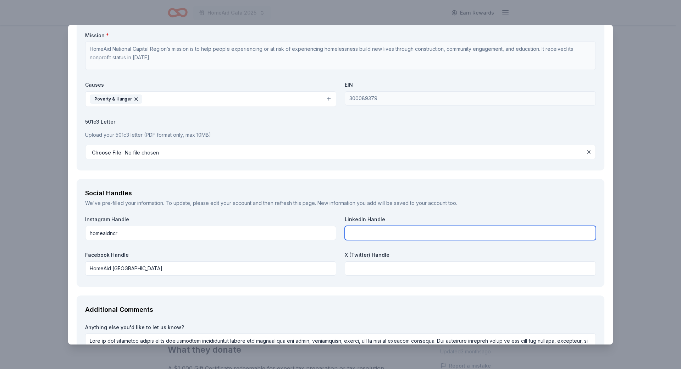
click at [391, 235] on input "text" at bounding box center [470, 233] width 251 height 14
paste input "HomeAid National Capital Region"
type input "HomeAid National Capital Region"
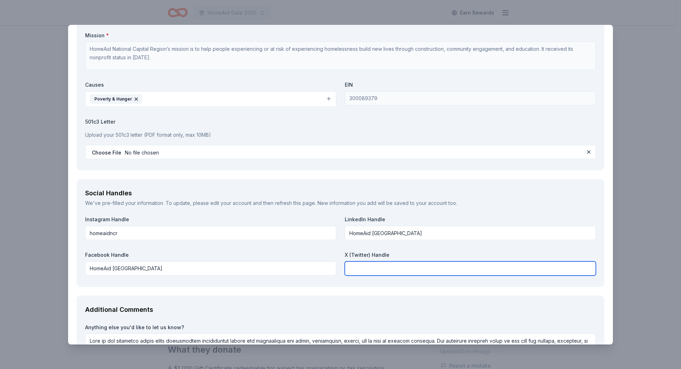
click at [409, 273] on input "text" at bounding box center [470, 268] width 251 height 14
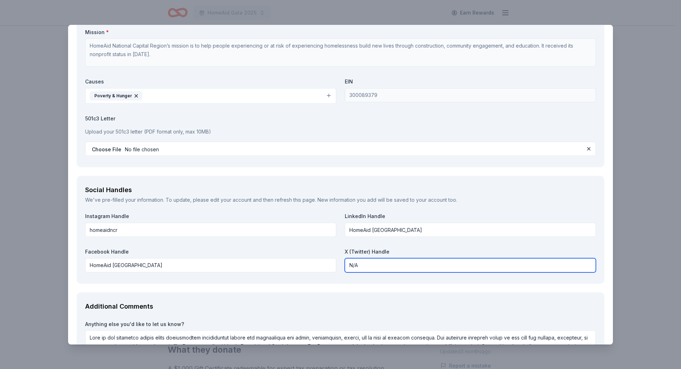
scroll to position [819, 0]
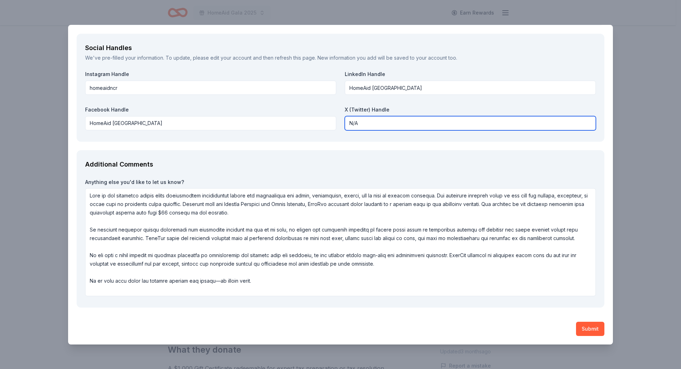
type input "N/A"
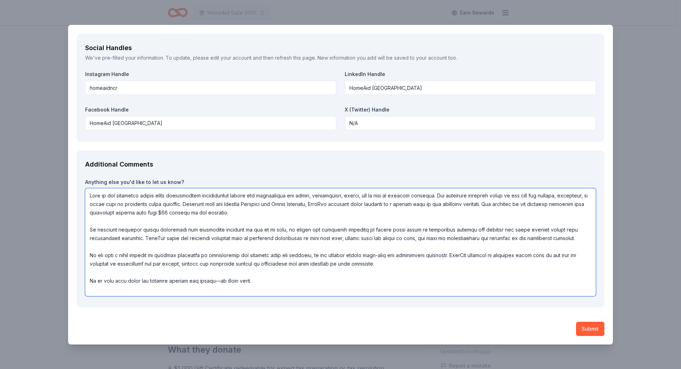
click at [287, 279] on textarea at bounding box center [340, 242] width 511 height 108
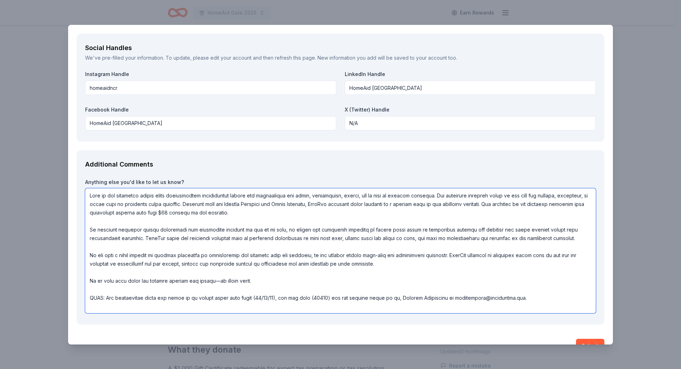
scroll to position [1, 0]
type textarea "Many of the nonprofit spaces where experiencing homelessness gather for program…"
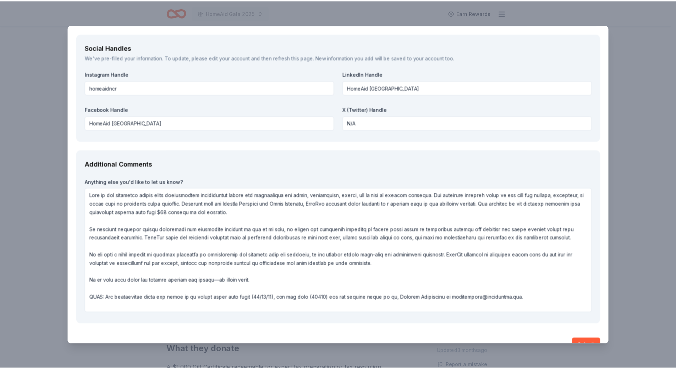
scroll to position [836, 0]
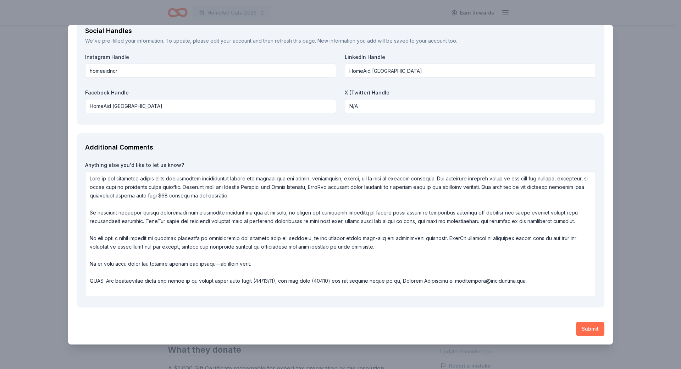
click at [582, 329] on button "Submit" at bounding box center [590, 329] width 28 height 14
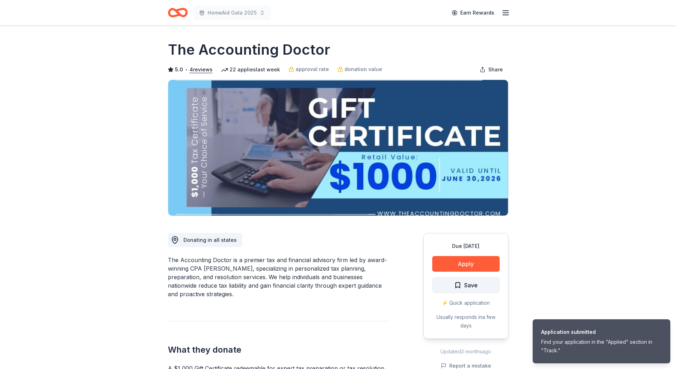
click at [474, 289] on span "Save" at bounding box center [470, 284] width 13 height 9
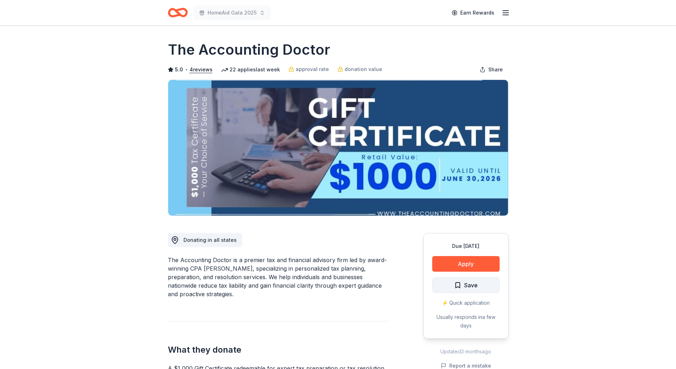
click at [470, 286] on span "Save" at bounding box center [470, 284] width 13 height 9
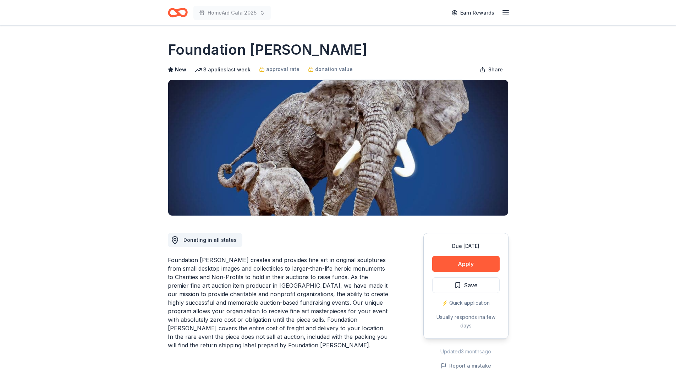
scroll to position [35, 0]
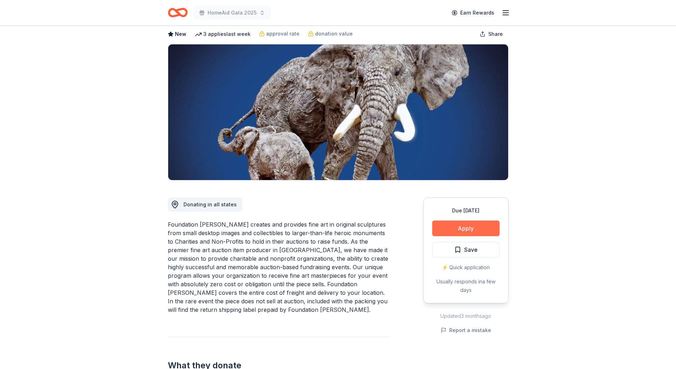
click at [465, 225] on button "Apply" at bounding box center [465, 228] width 67 height 16
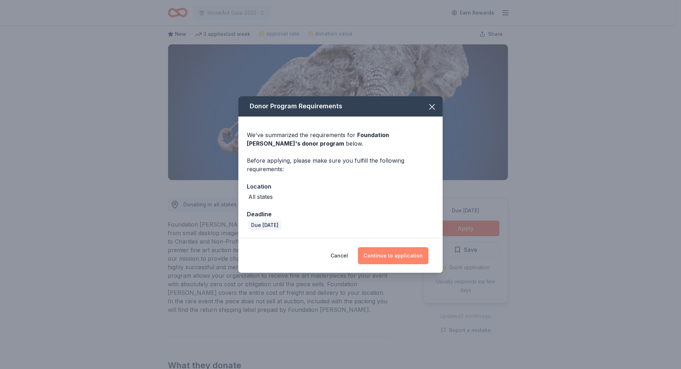
click at [390, 256] on button "Continue to application" at bounding box center [393, 255] width 71 height 17
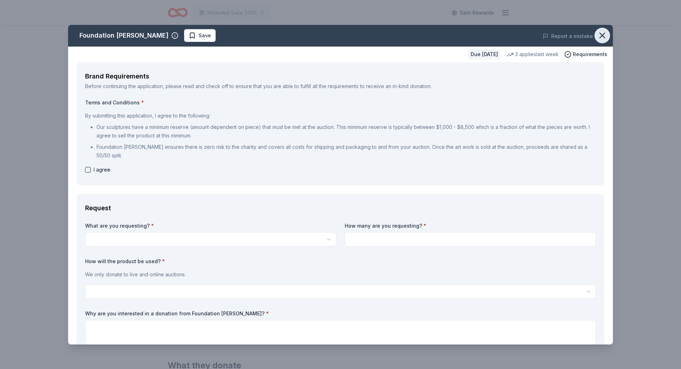
click at [598, 37] on icon "button" at bounding box center [603, 36] width 10 height 10
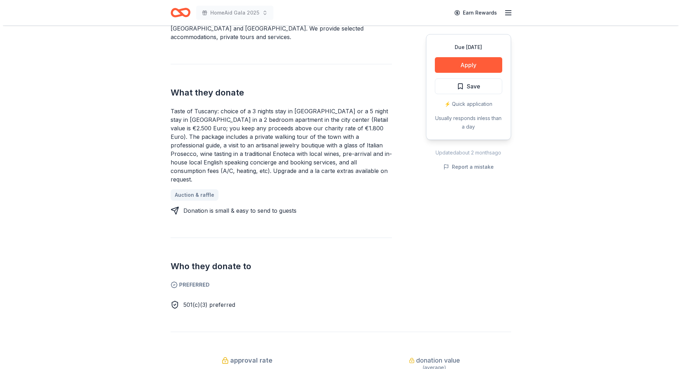
scroll to position [177, 0]
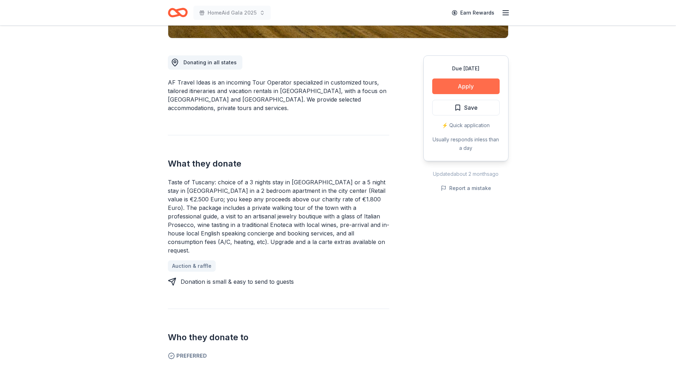
click at [470, 89] on button "Apply" at bounding box center [465, 86] width 67 height 16
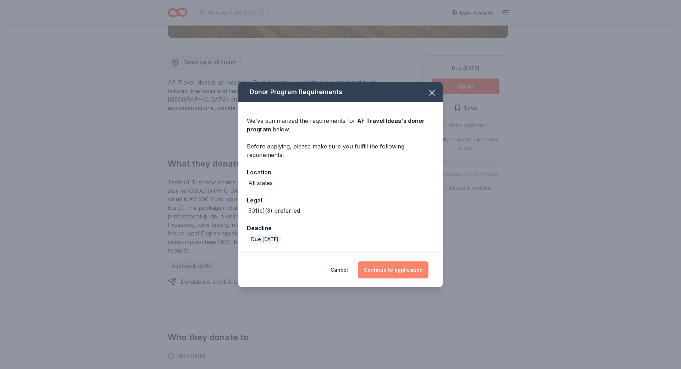
click at [397, 268] on button "Continue to application" at bounding box center [393, 269] width 71 height 17
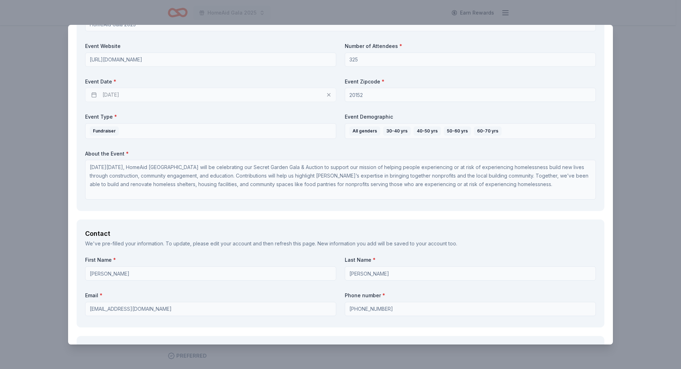
scroll to position [284, 0]
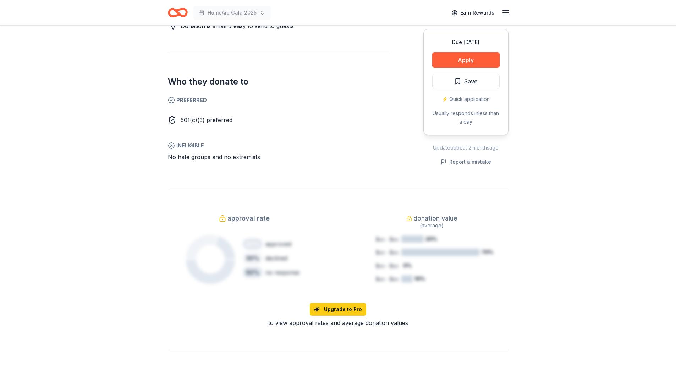
scroll to position [248, 0]
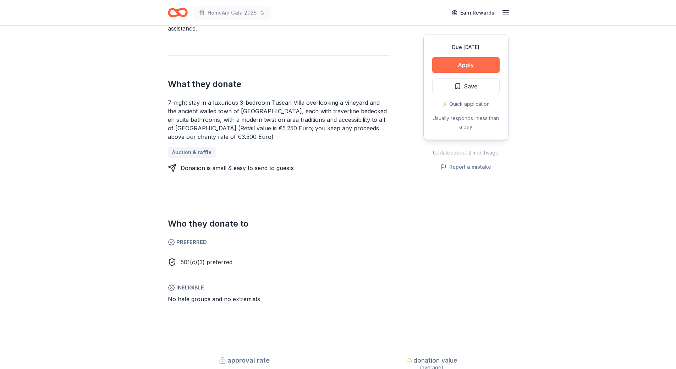
click at [449, 64] on button "Apply" at bounding box center [465, 65] width 67 height 16
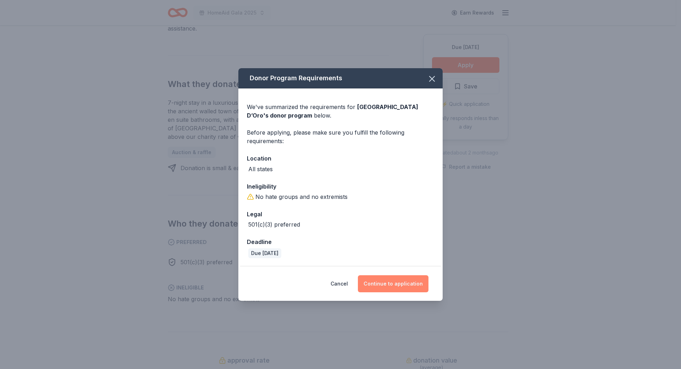
click at [390, 284] on button "Continue to application" at bounding box center [393, 283] width 71 height 17
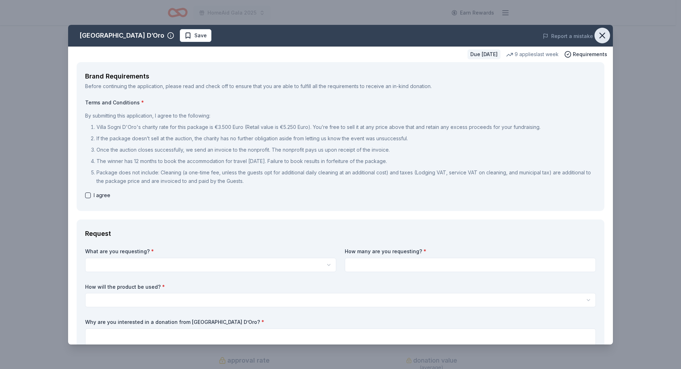
click at [598, 33] on icon "button" at bounding box center [603, 36] width 10 height 10
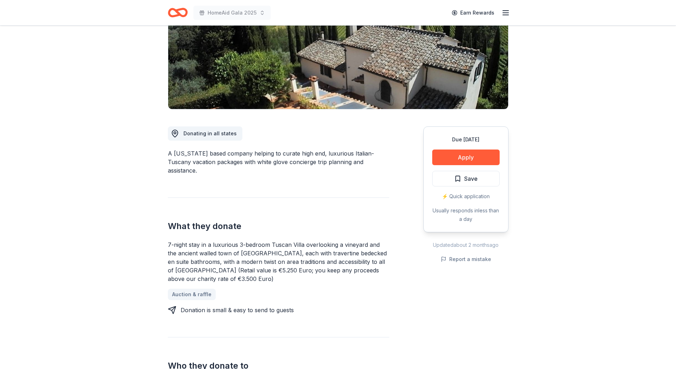
scroll to position [0, 0]
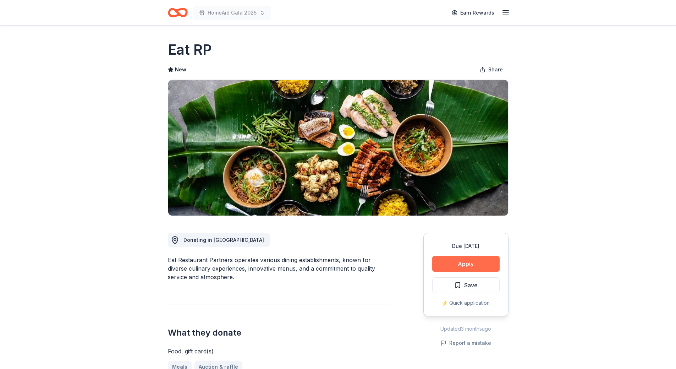
click at [460, 265] on button "Apply" at bounding box center [465, 264] width 67 height 16
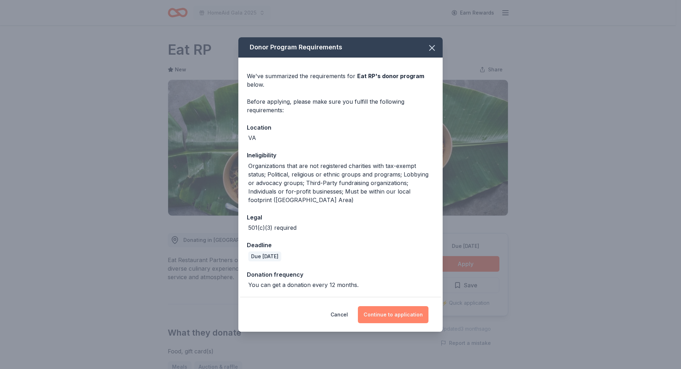
click at [395, 314] on button "Continue to application" at bounding box center [393, 314] width 71 height 17
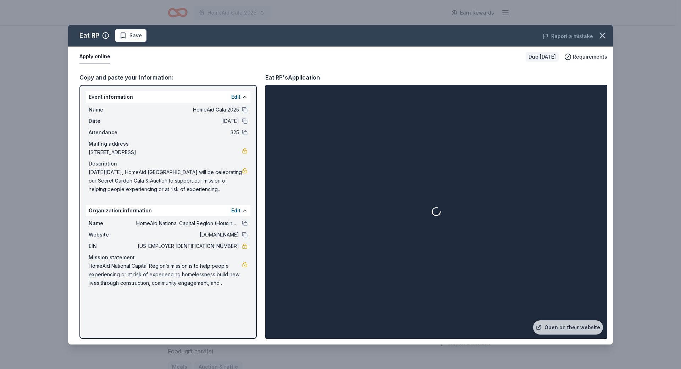
click at [134, 34] on span "Save" at bounding box center [136, 35] width 12 height 9
click at [135, 37] on html "HomeAid Gala 2025 Earn Rewards Due in 36 days Share Eat RP New Share Donating i…" at bounding box center [340, 184] width 681 height 369
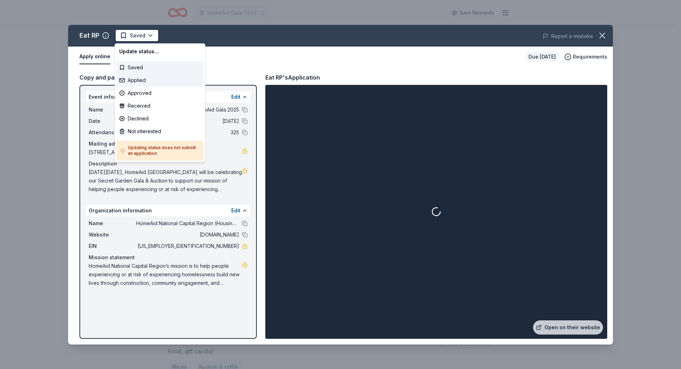
click at [137, 81] on div "Applied" at bounding box center [159, 80] width 87 height 13
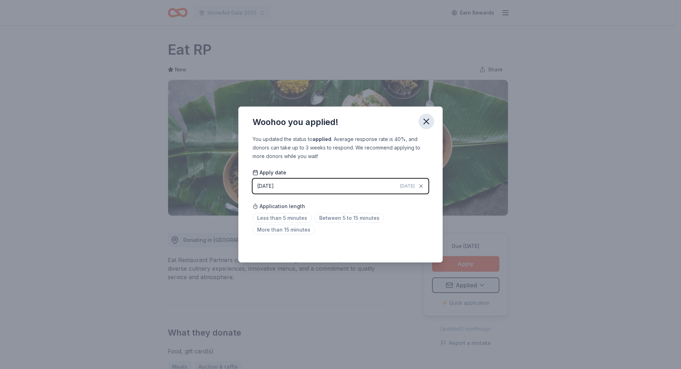
click at [426, 122] on icon "button" at bounding box center [426, 121] width 5 height 5
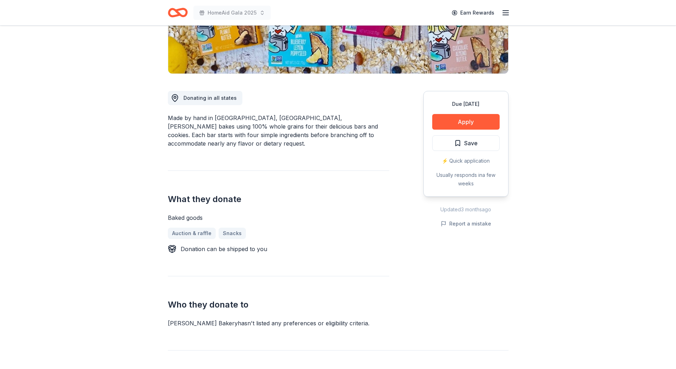
scroll to position [35, 0]
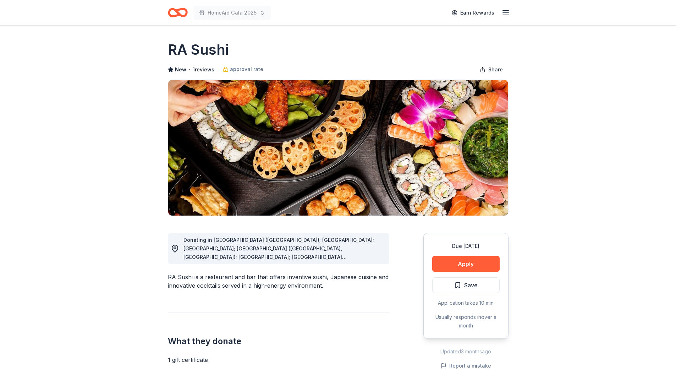
scroll to position [35, 0]
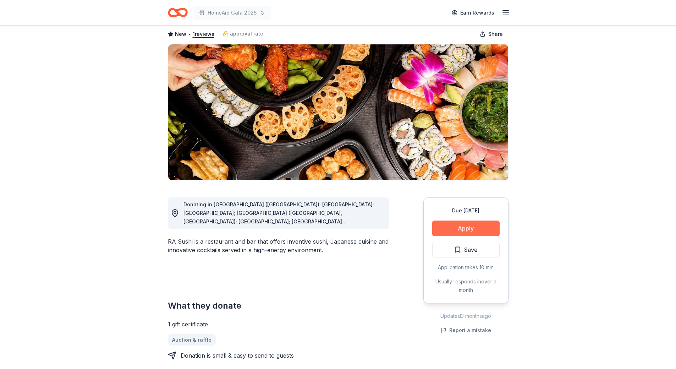
click at [461, 230] on button "Apply" at bounding box center [465, 228] width 67 height 16
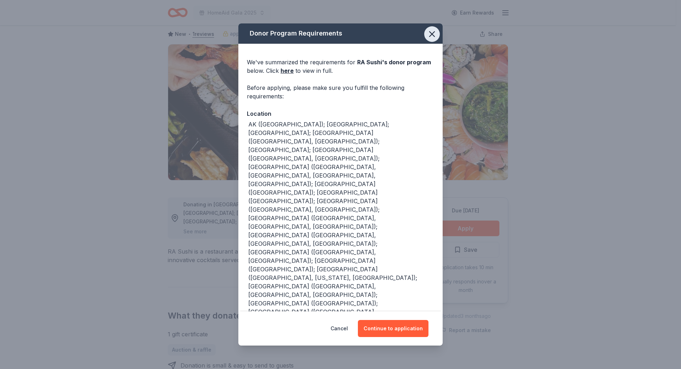
click at [430, 32] on icon "button" at bounding box center [432, 34] width 10 height 10
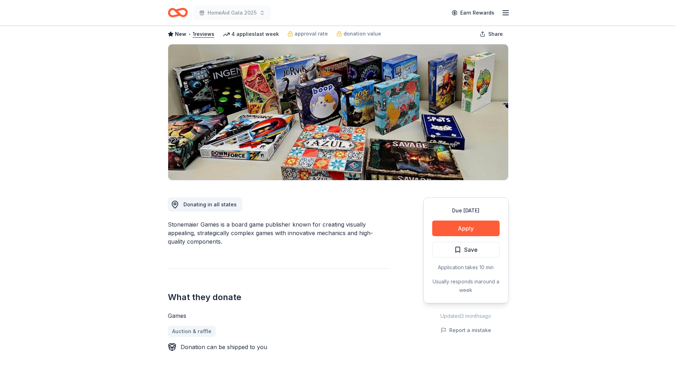
scroll to position [71, 0]
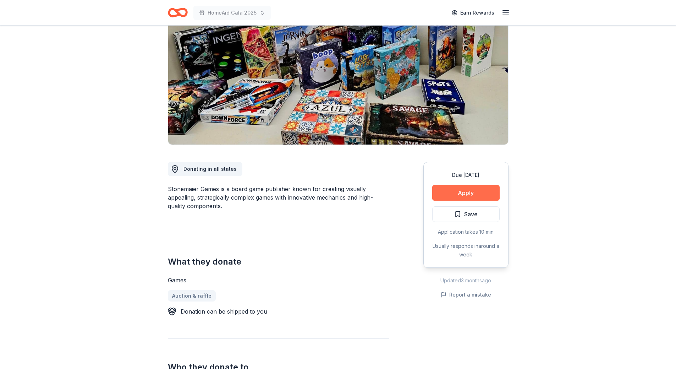
click at [483, 195] on button "Apply" at bounding box center [465, 193] width 67 height 16
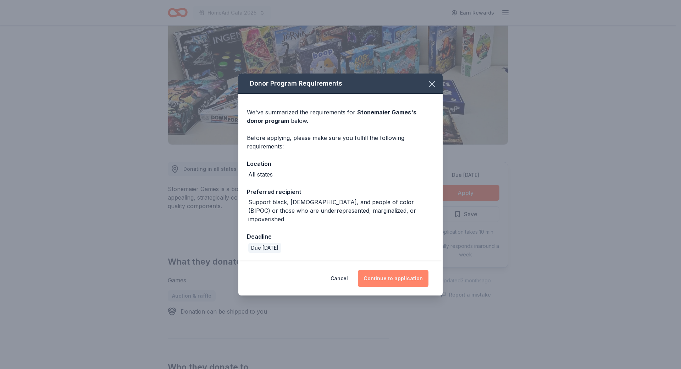
click at [390, 274] on button "Continue to application" at bounding box center [393, 278] width 71 height 17
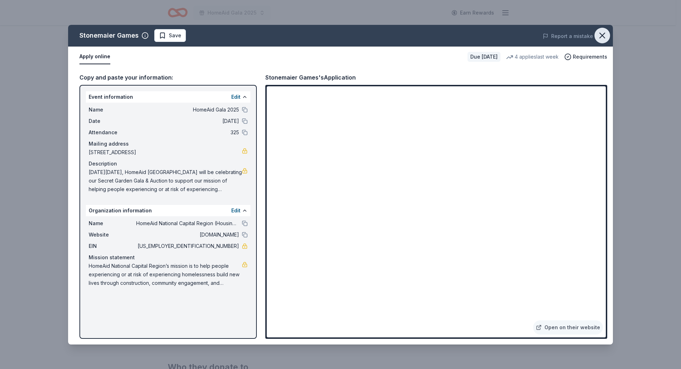
click at [602, 37] on icon "button" at bounding box center [602, 35] width 5 height 5
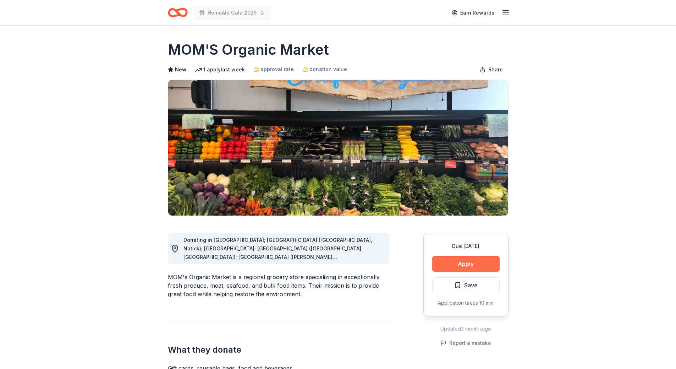
click at [460, 263] on button "Apply" at bounding box center [465, 264] width 67 height 16
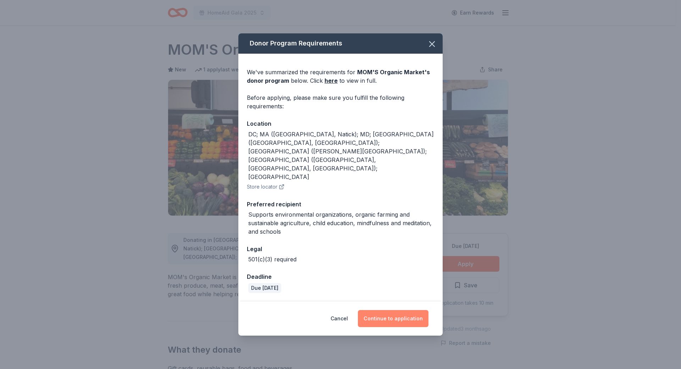
click at [405, 310] on button "Continue to application" at bounding box center [393, 318] width 71 height 17
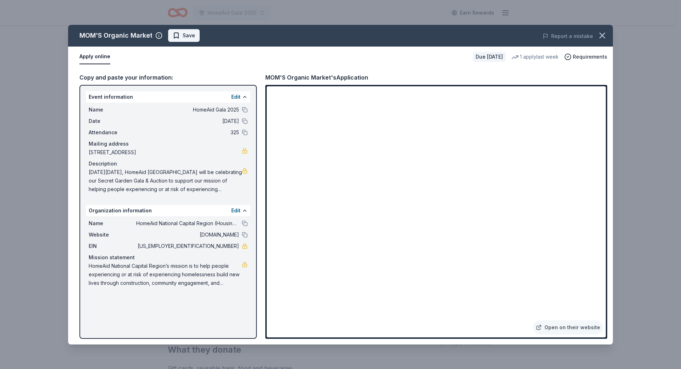
click at [182, 40] on button "Save" at bounding box center [184, 35] width 32 height 13
click at [182, 40] on html "HomeAid Gala 2025 Earn Rewards Due [DATE] Share MOM'S Organic Market New 1 appl…" at bounding box center [340, 184] width 681 height 369
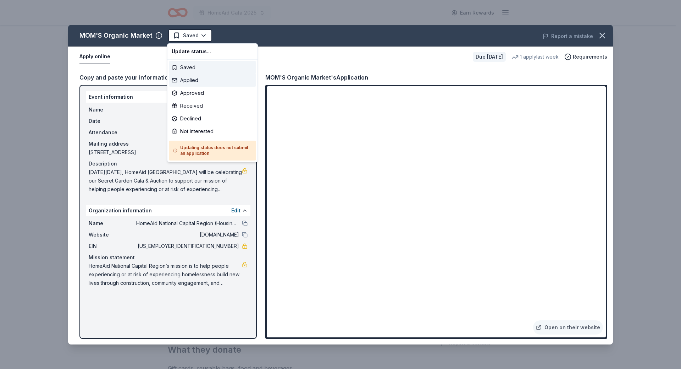
click at [189, 79] on div "Applied" at bounding box center [212, 80] width 87 height 13
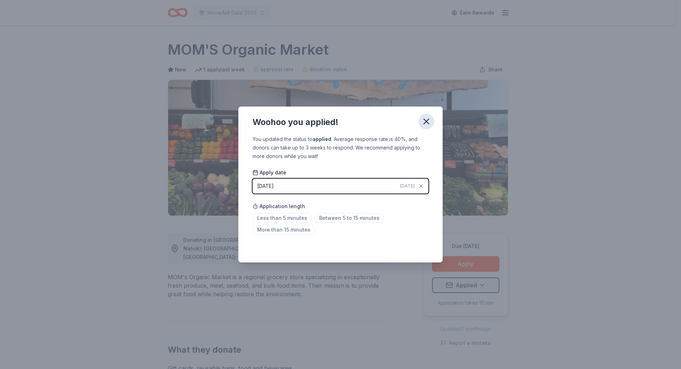
click at [424, 121] on icon "button" at bounding box center [427, 121] width 10 height 10
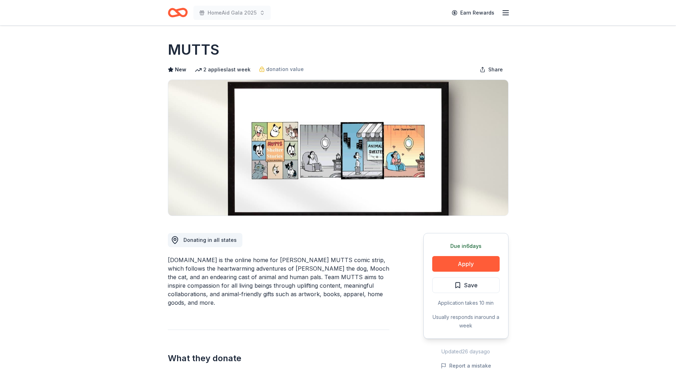
scroll to position [35, 0]
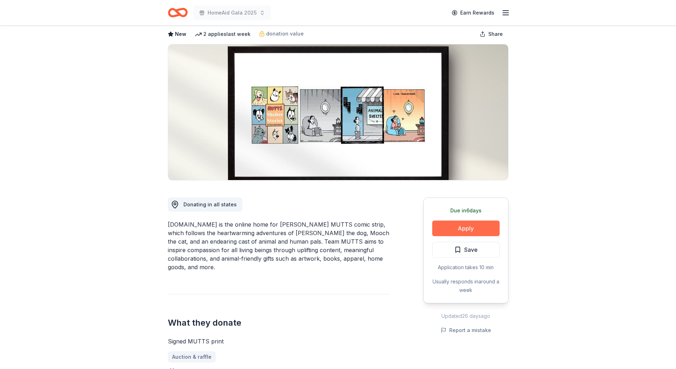
click at [456, 226] on button "Apply" at bounding box center [465, 228] width 67 height 16
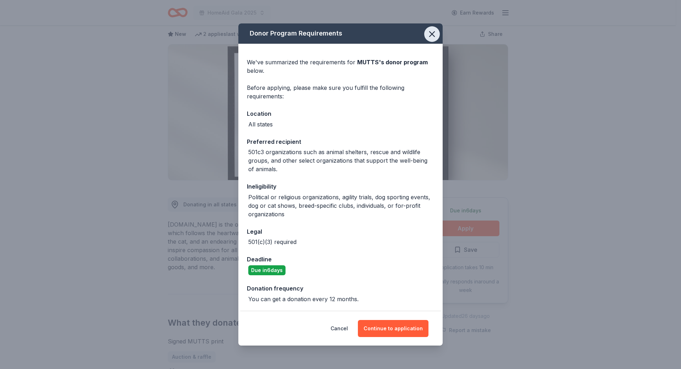
click at [424, 35] on button "button" at bounding box center [432, 34] width 16 height 16
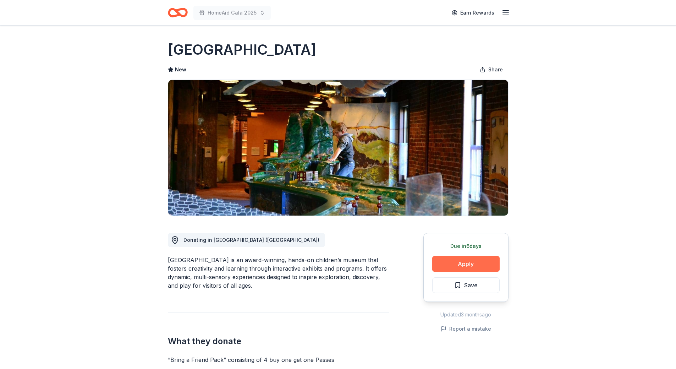
click at [445, 263] on button "Apply" at bounding box center [465, 264] width 67 height 16
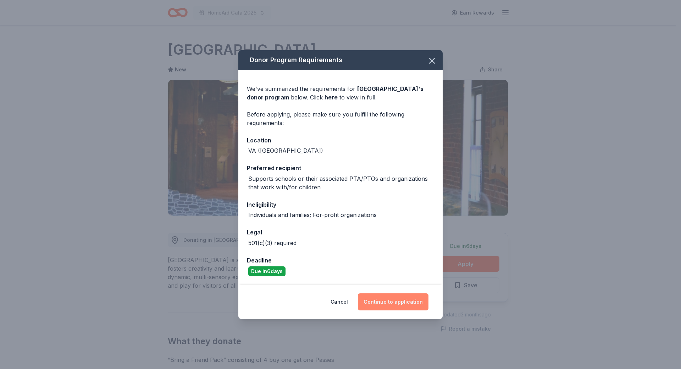
click at [384, 299] on button "Continue to application" at bounding box center [393, 301] width 71 height 17
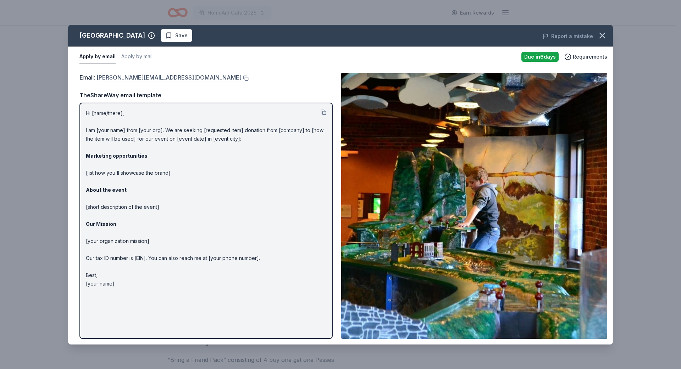
click at [172, 79] on link "alexis@amazementsquare.org" at bounding box center [169, 77] width 145 height 9
click at [242, 79] on button at bounding box center [245, 78] width 7 height 6
click at [169, 38] on span "Save" at bounding box center [176, 35] width 22 height 9
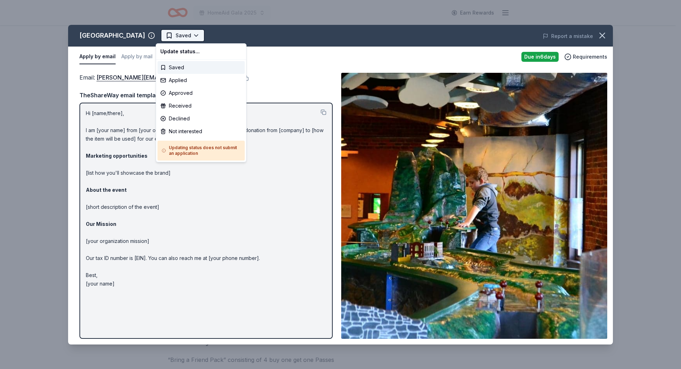
click at [175, 35] on html "HomeAid Gala 2025 Earn Rewards Due in 6 days Share Amazement Square New Share D…" at bounding box center [340, 184] width 681 height 369
click at [176, 82] on div "Applied" at bounding box center [201, 80] width 87 height 13
